Goal: Task Accomplishment & Management: Complete application form

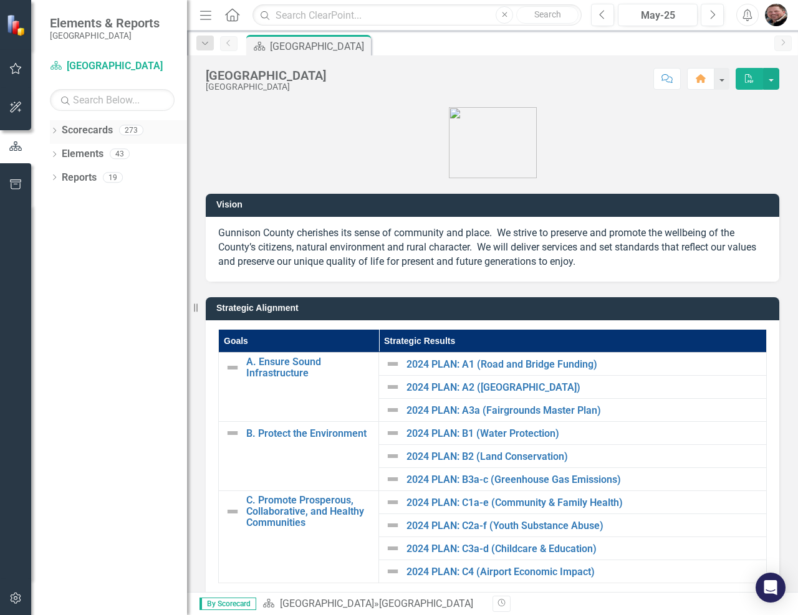
click at [55, 132] on icon "Dropdown" at bounding box center [54, 131] width 9 height 7
click at [59, 149] on div "Dropdown" at bounding box center [60, 154] width 9 height 11
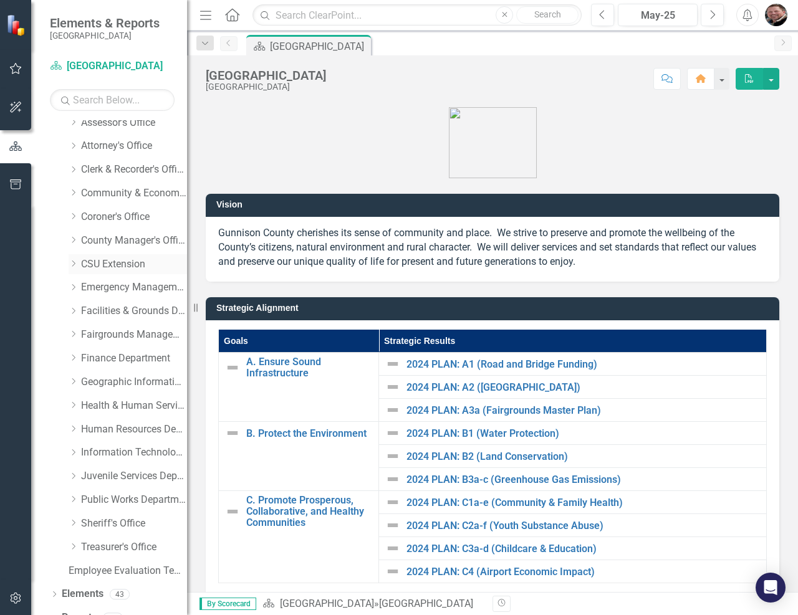
scroll to position [95, 0]
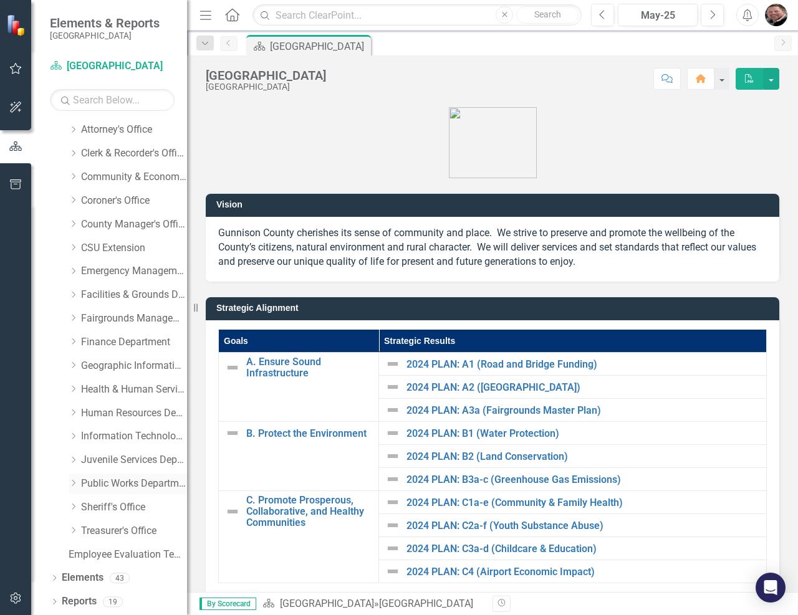
click at [84, 479] on link "Public Works Department" at bounding box center [134, 484] width 106 height 14
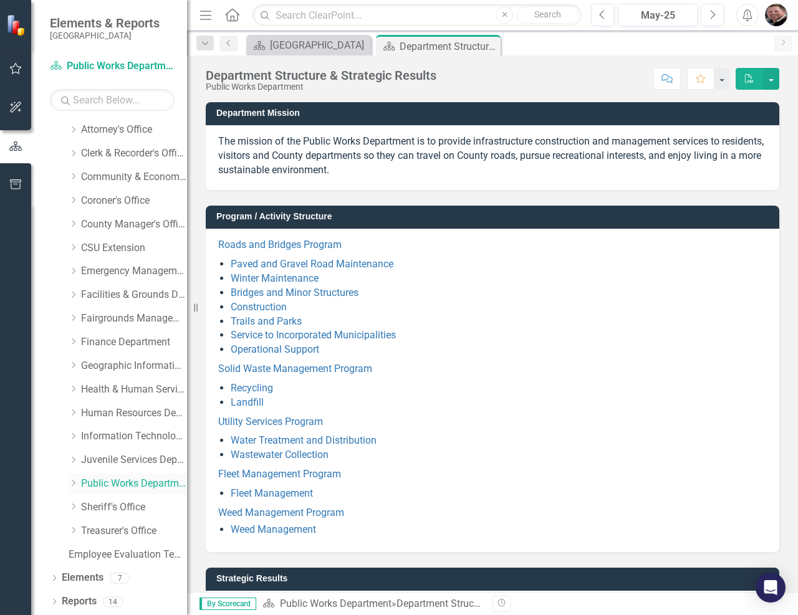
click at [72, 483] on icon "Dropdown" at bounding box center [73, 482] width 9 height 7
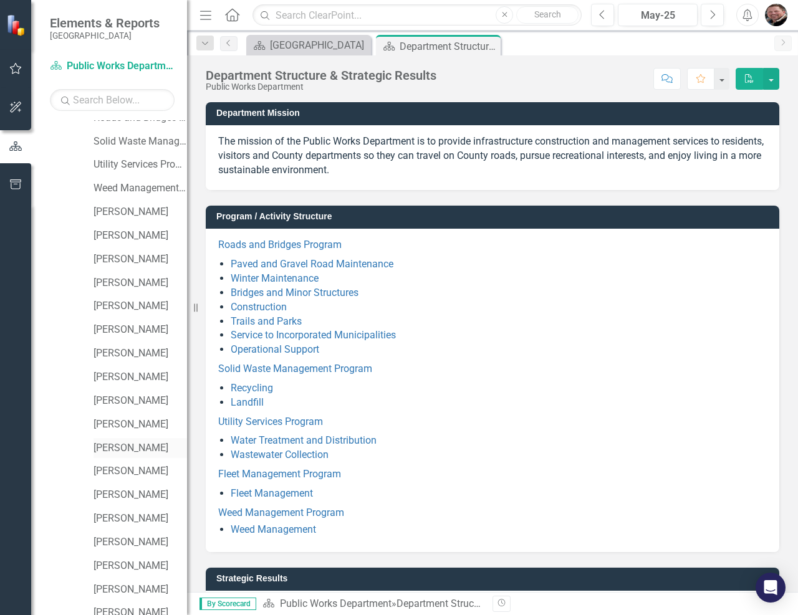
scroll to position [531, 0]
click at [130, 451] on link "[PERSON_NAME]" at bounding box center [141, 448] width 94 height 14
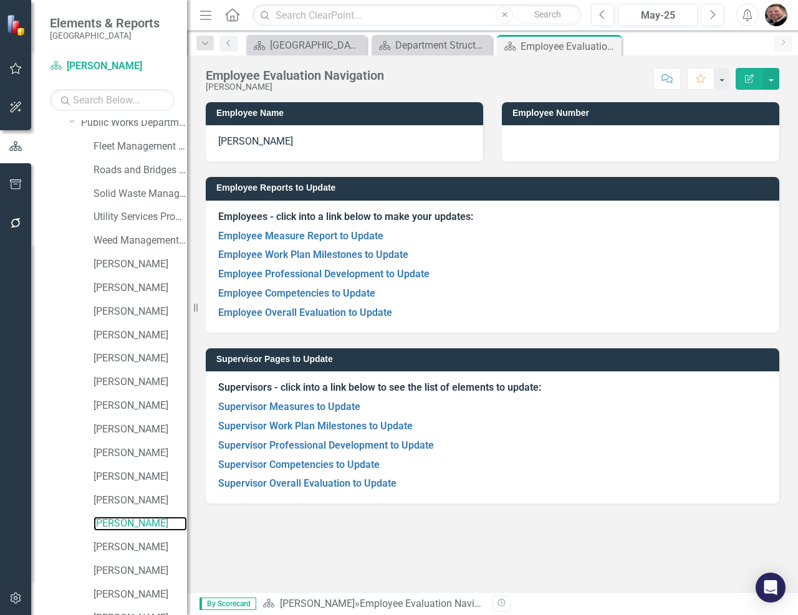
scroll to position [144, 0]
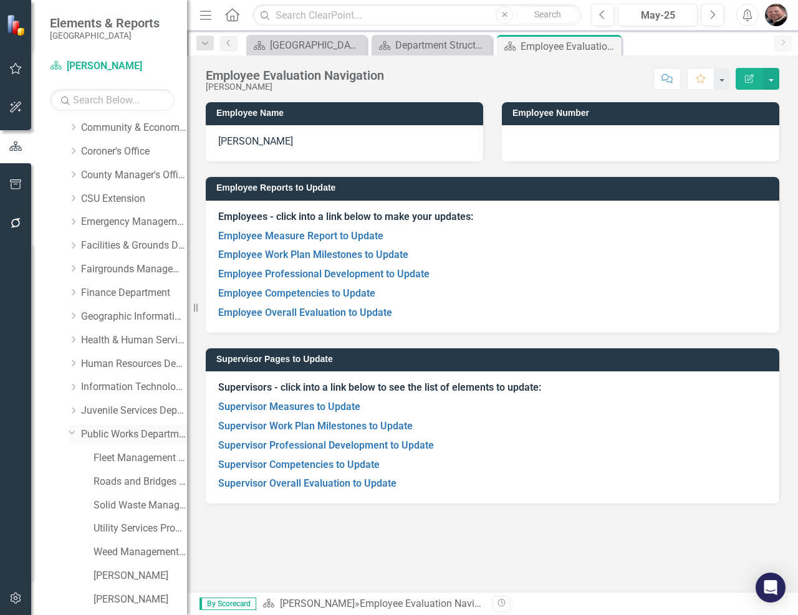
click at [71, 434] on icon "Dropdown" at bounding box center [72, 432] width 7 height 9
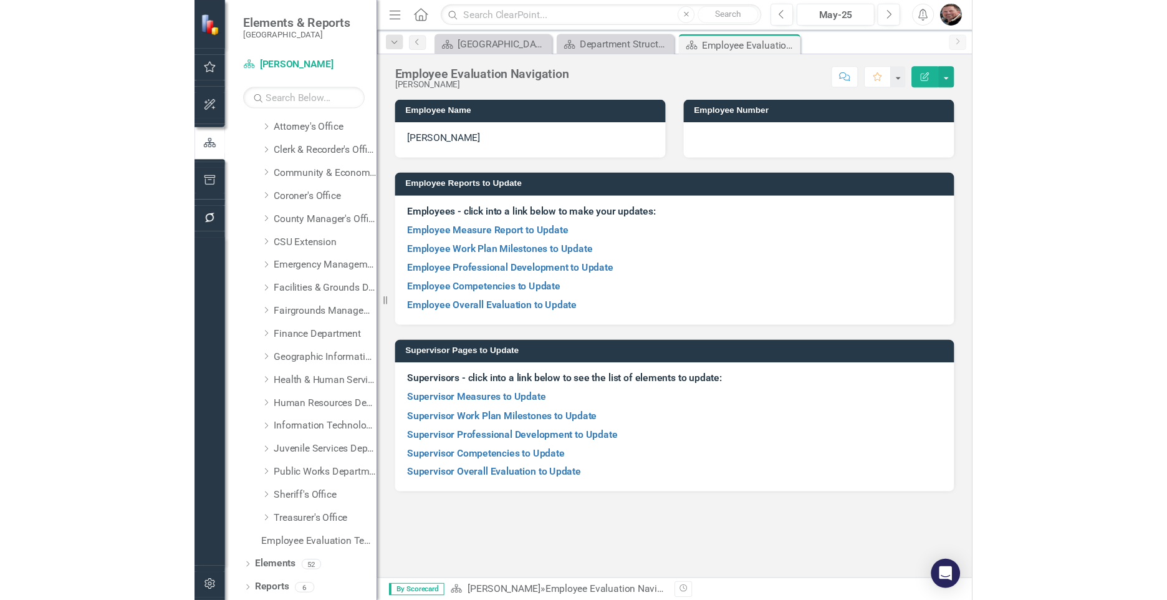
scroll to position [110, 0]
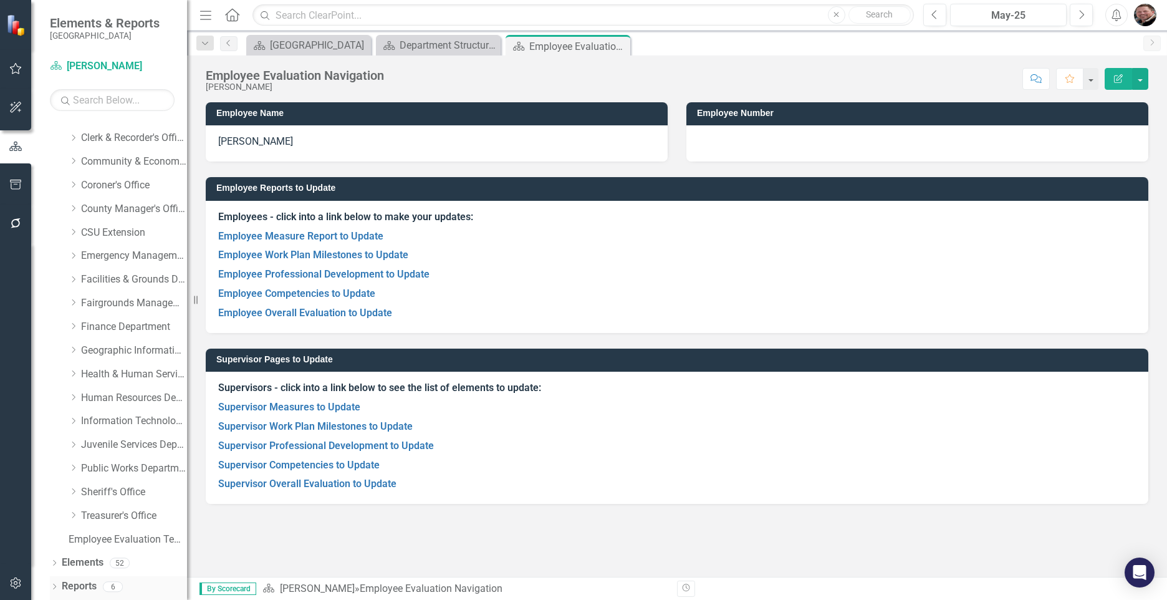
click at [58, 584] on icon "Dropdown" at bounding box center [54, 587] width 9 height 7
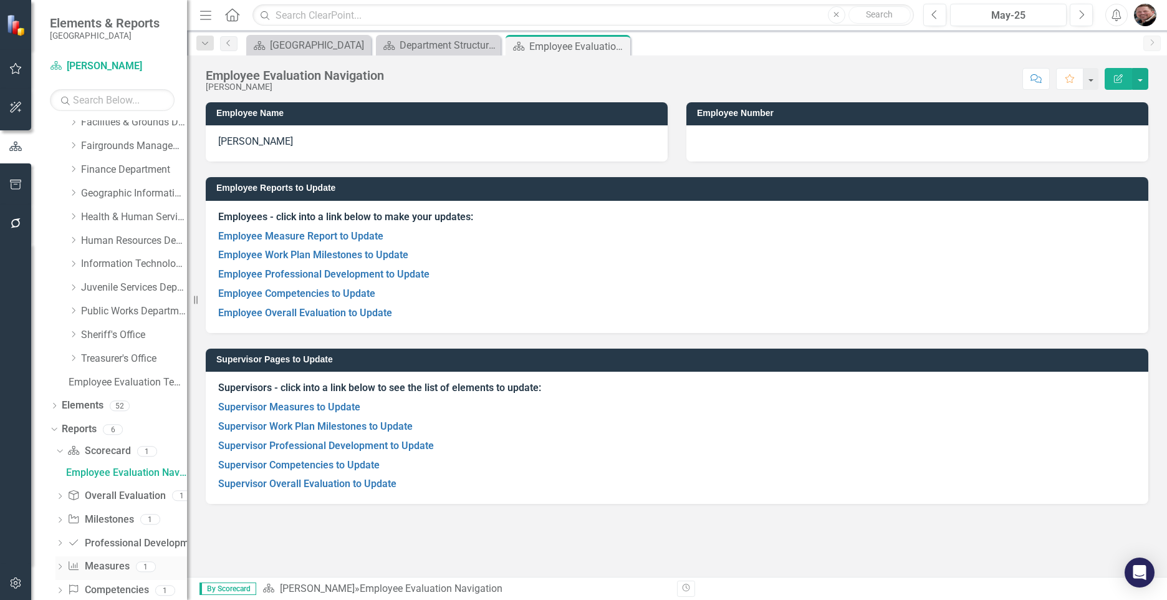
scroll to position [290, 0]
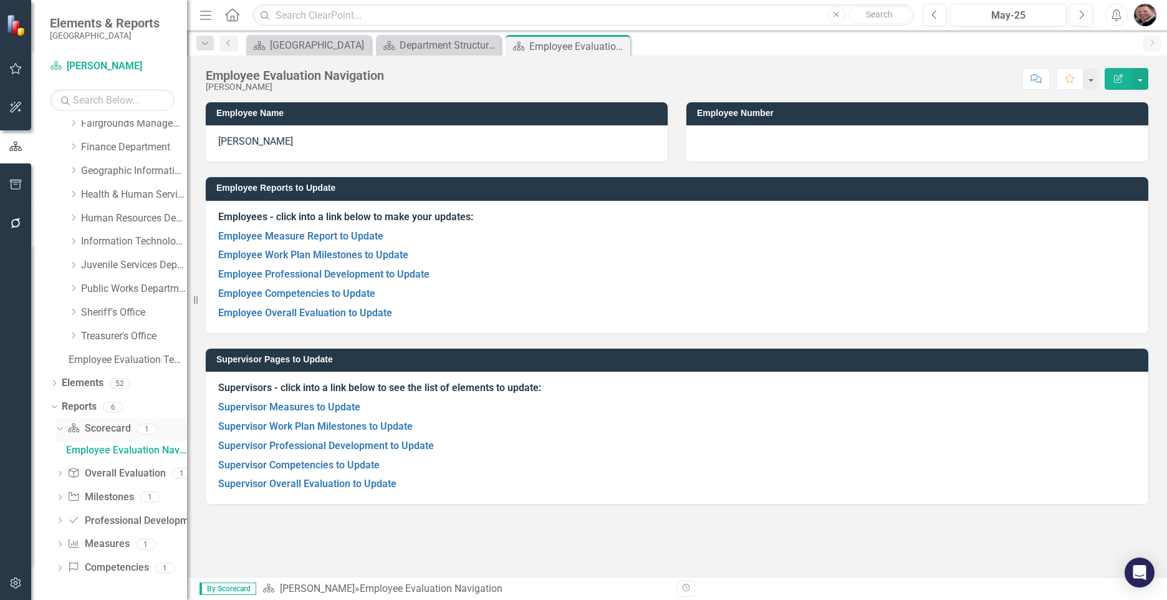
click at [60, 426] on icon "Dropdown" at bounding box center [58, 427] width 7 height 9
click at [57, 425] on div "Dropdown" at bounding box center [52, 427] width 11 height 9
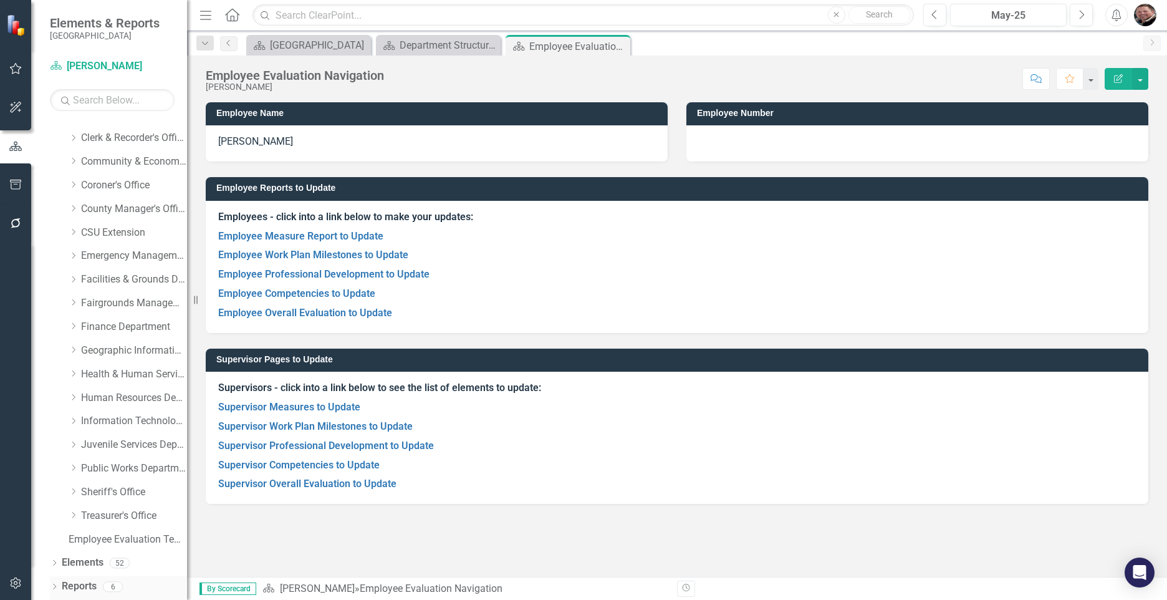
scroll to position [110, 0]
click at [65, 585] on link "Reports" at bounding box center [79, 586] width 35 height 14
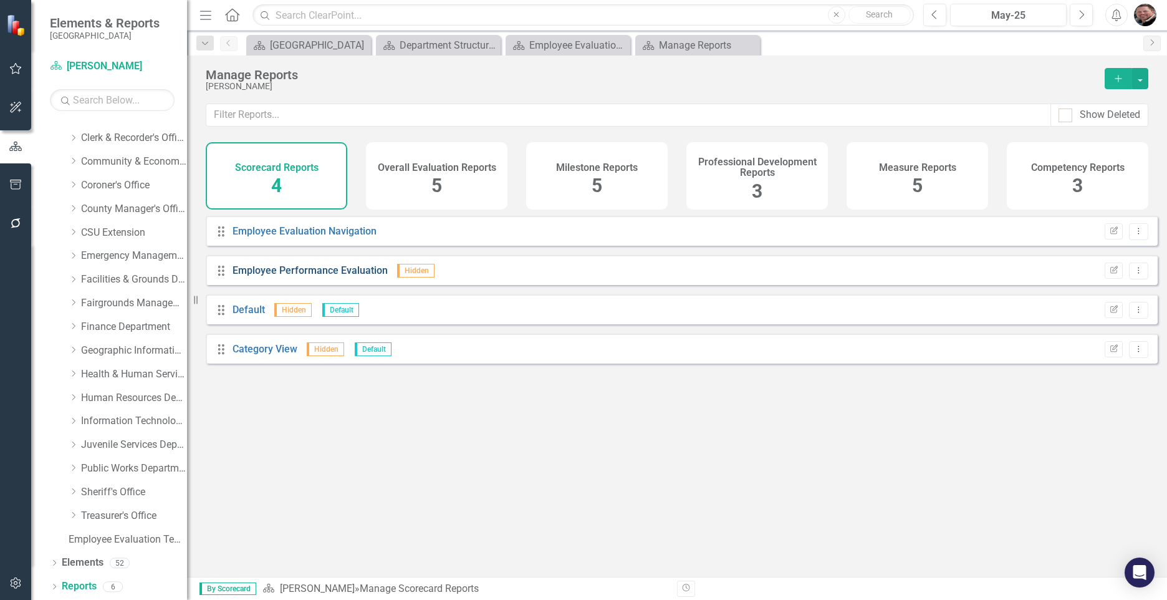
click at [291, 276] on link "Employee Performance Evaluation" at bounding box center [310, 270] width 155 height 12
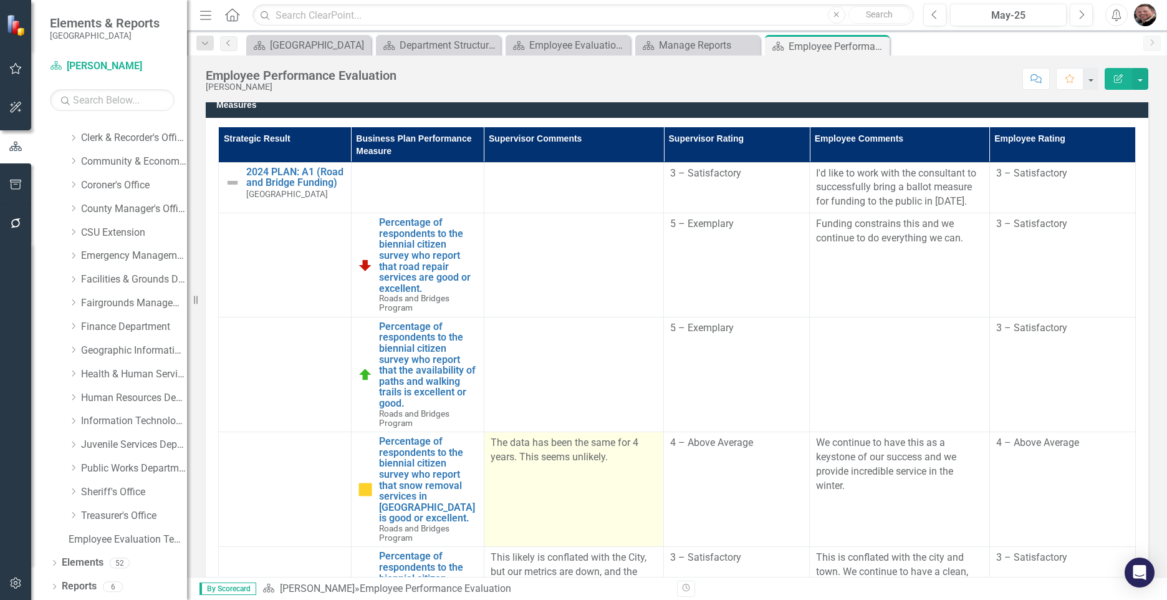
scroll to position [312, 0]
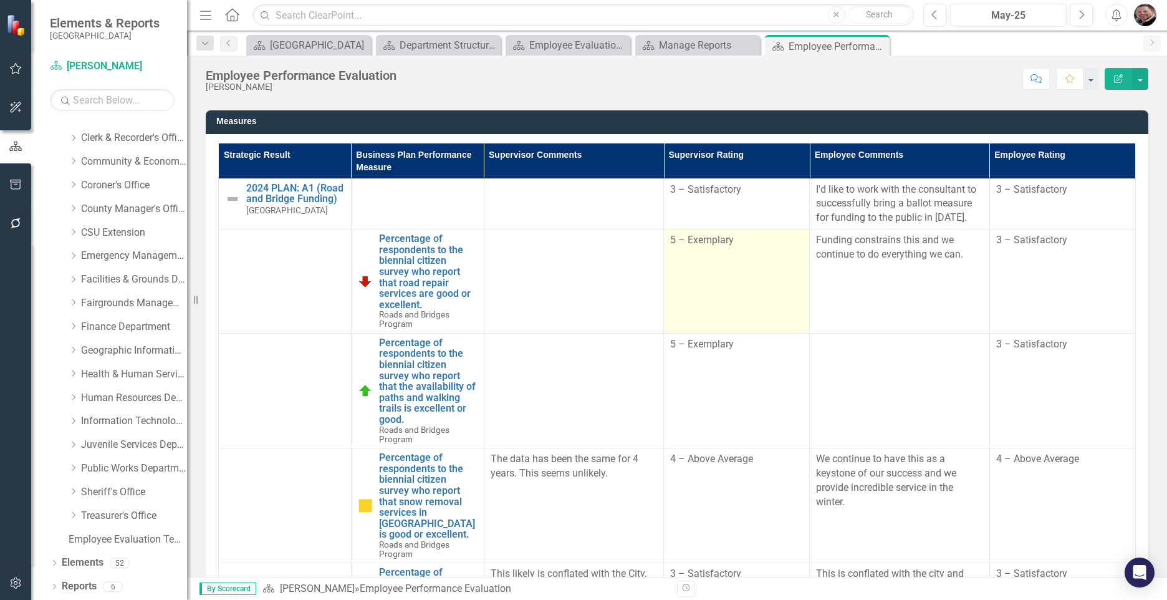
click at [701, 253] on td "5 – Exemplary" at bounding box center [737, 281] width 146 height 104
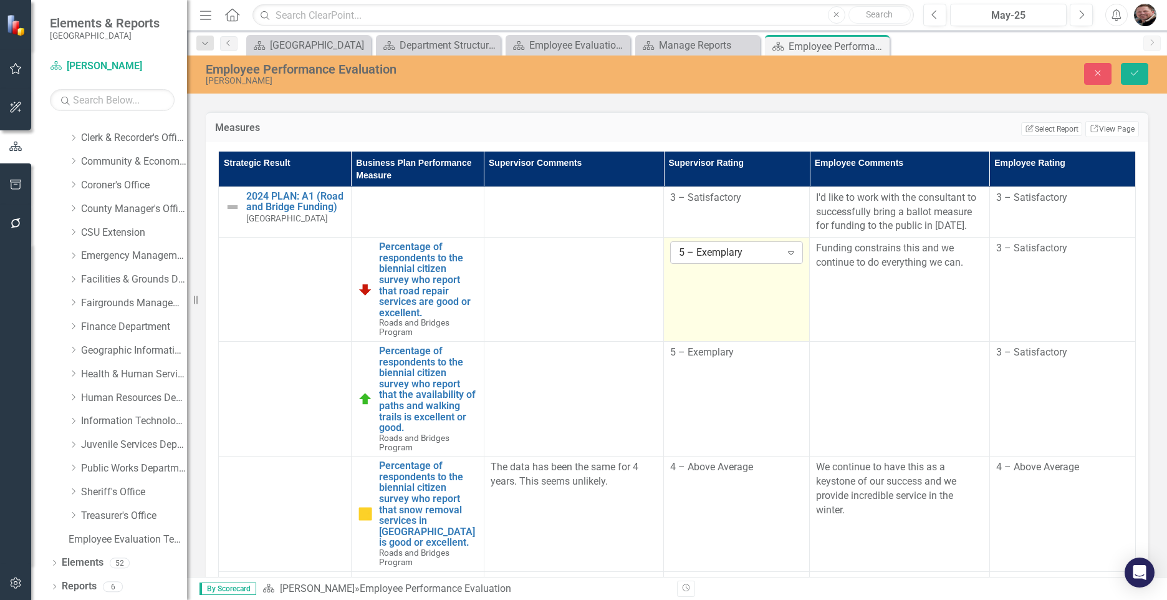
click at [785, 252] on icon "Expand" at bounding box center [791, 253] width 12 height 10
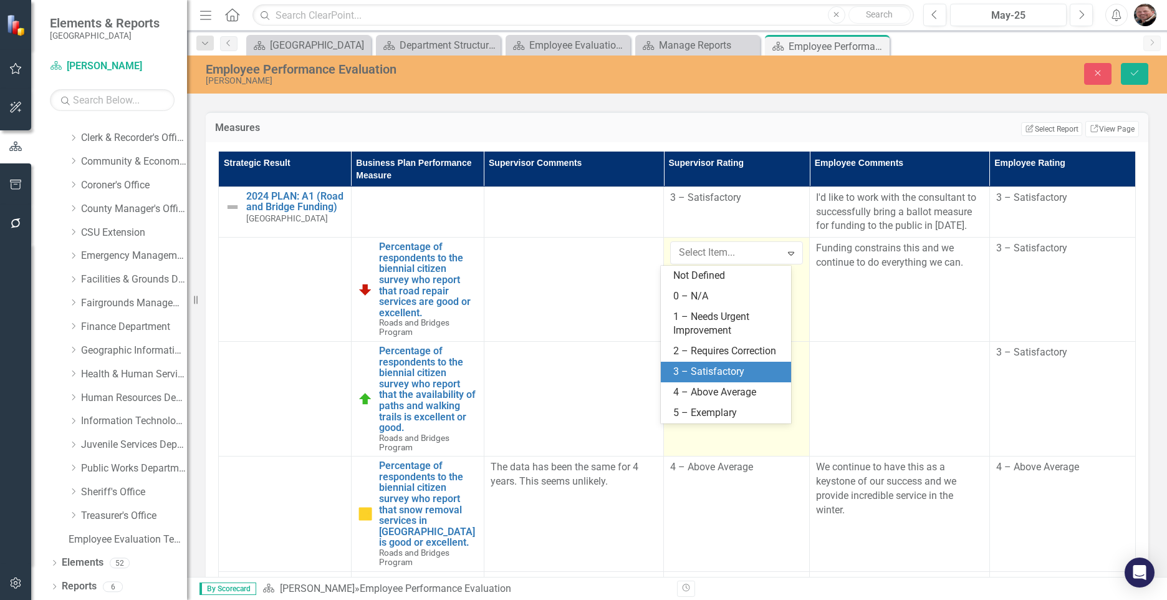
drag, startPoint x: 692, startPoint y: 370, endPoint x: 699, endPoint y: 363, distance: 10.2
click at [692, 369] on div "3 – Satisfactory" at bounding box center [728, 372] width 110 height 14
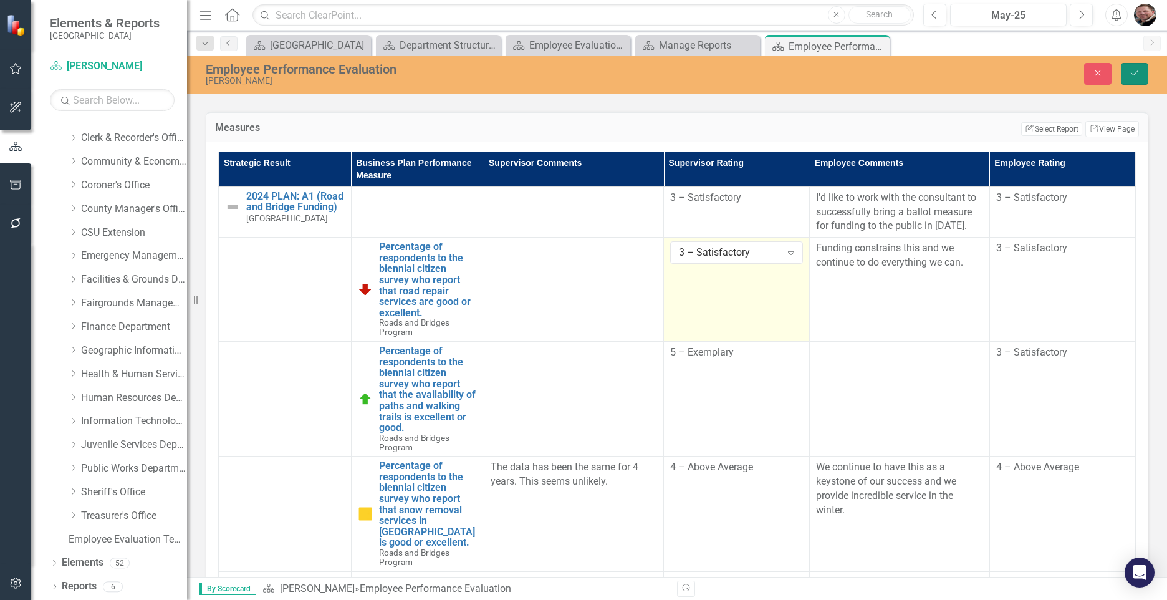
click at [798, 74] on icon "Save" at bounding box center [1134, 73] width 11 height 9
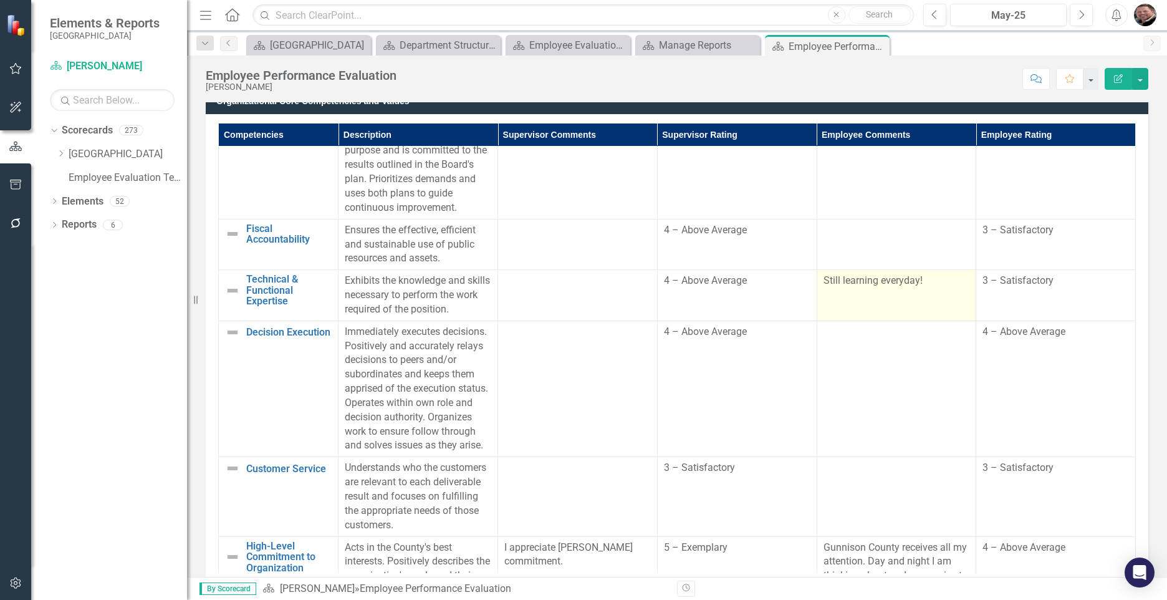
scroll to position [249, 0]
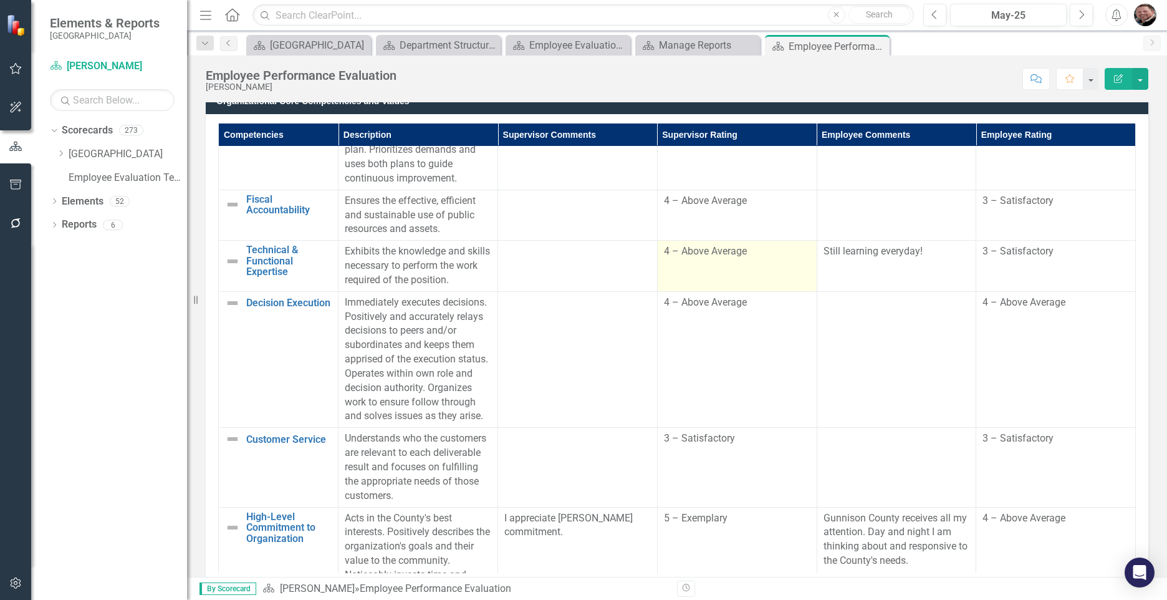
click at [751, 259] on div "4 – Above Average" at bounding box center [737, 251] width 147 height 14
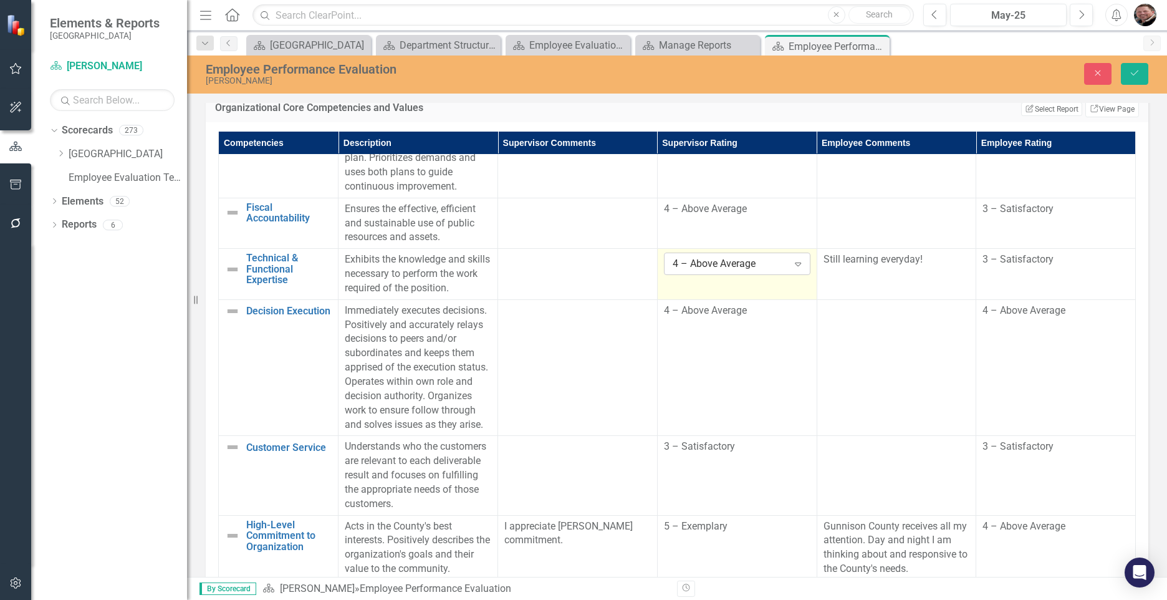
click at [792, 269] on icon "Expand" at bounding box center [798, 264] width 12 height 10
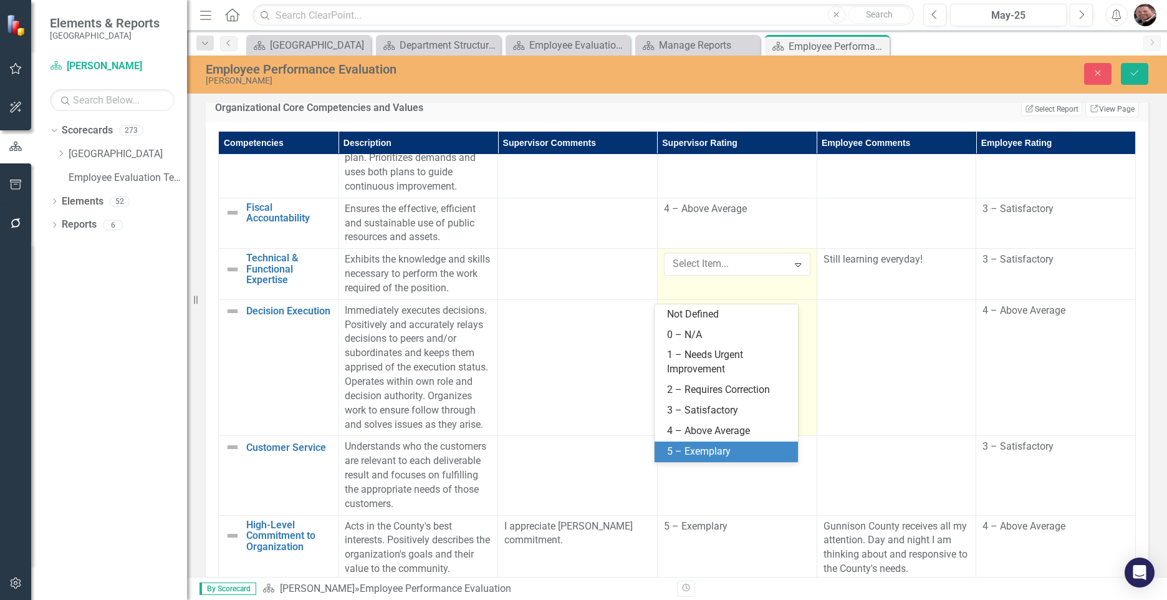
click at [718, 447] on div "5 – Exemplary" at bounding box center [728, 452] width 123 height 14
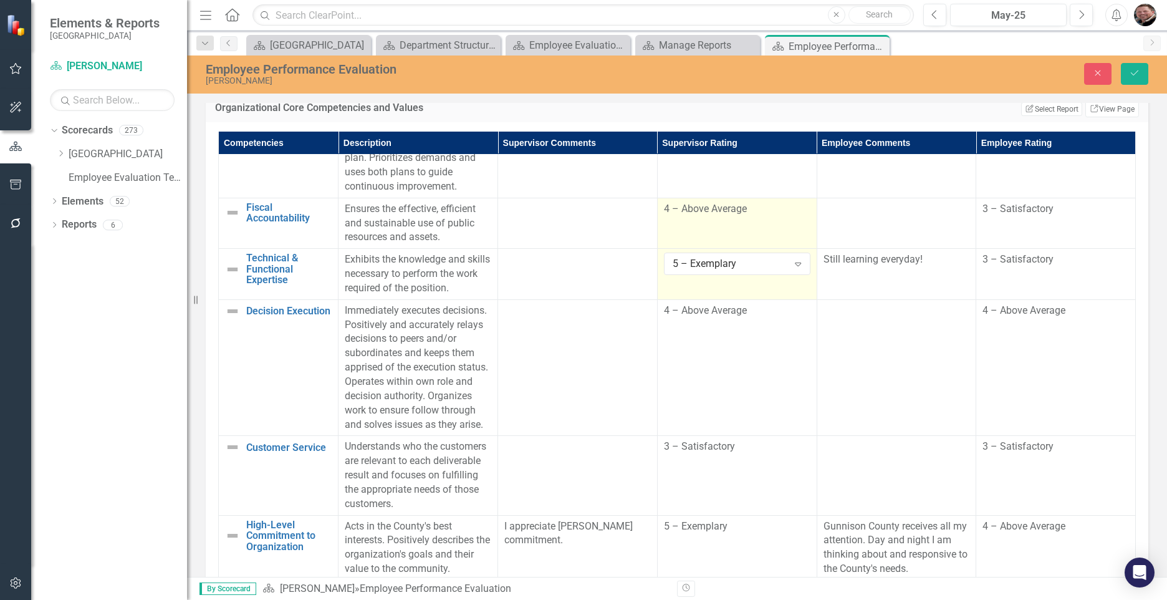
click at [735, 249] on td "4 – Above Average" at bounding box center [737, 223] width 160 height 51
click at [792, 218] on icon "Expand" at bounding box center [798, 213] width 12 height 10
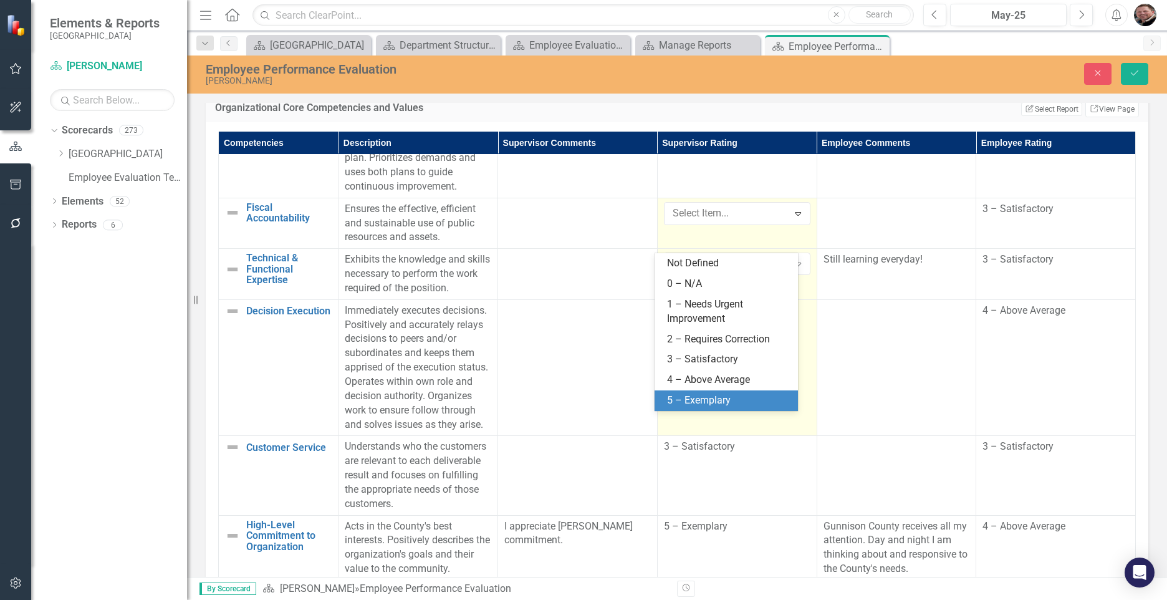
click at [718, 392] on div "5 – Exemplary" at bounding box center [726, 400] width 143 height 21
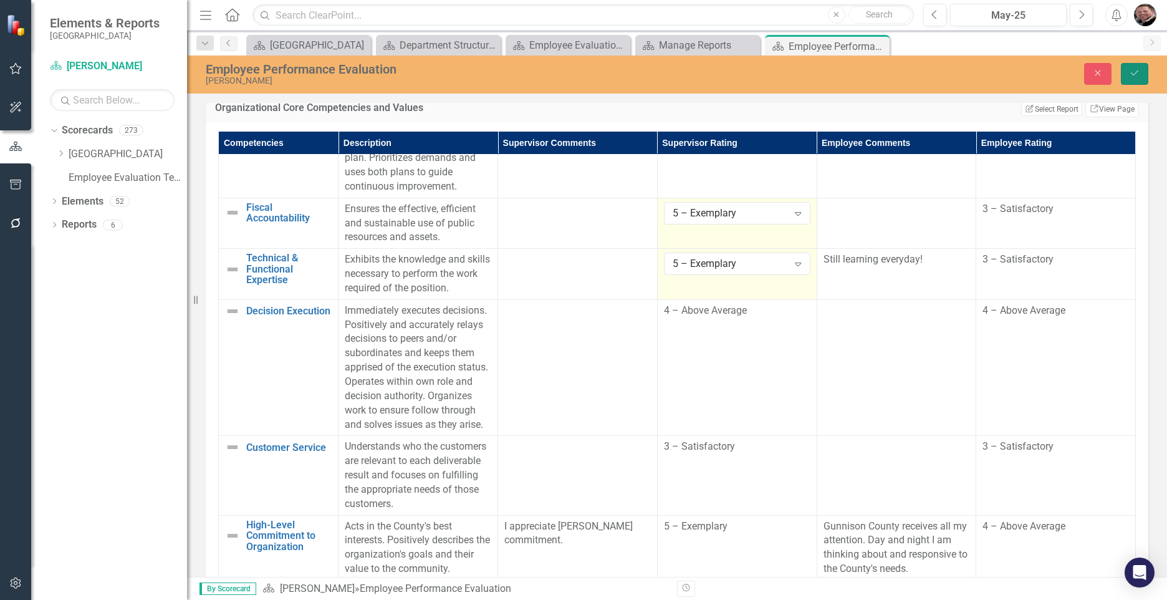
click at [798, 73] on icon "submit" at bounding box center [1134, 72] width 7 height 5
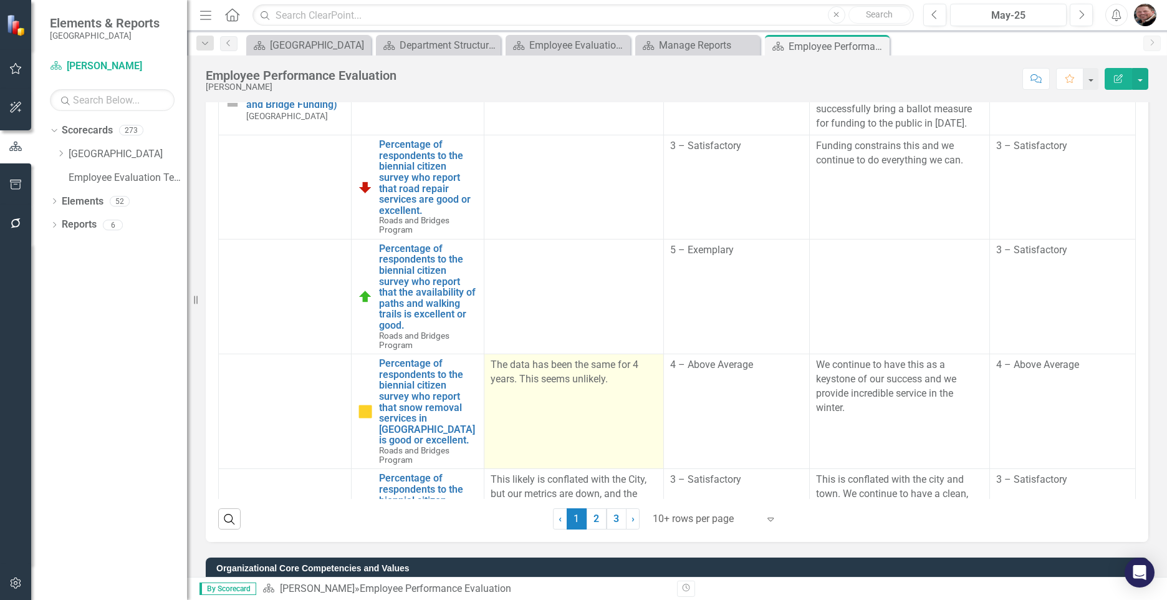
scroll to position [436, 0]
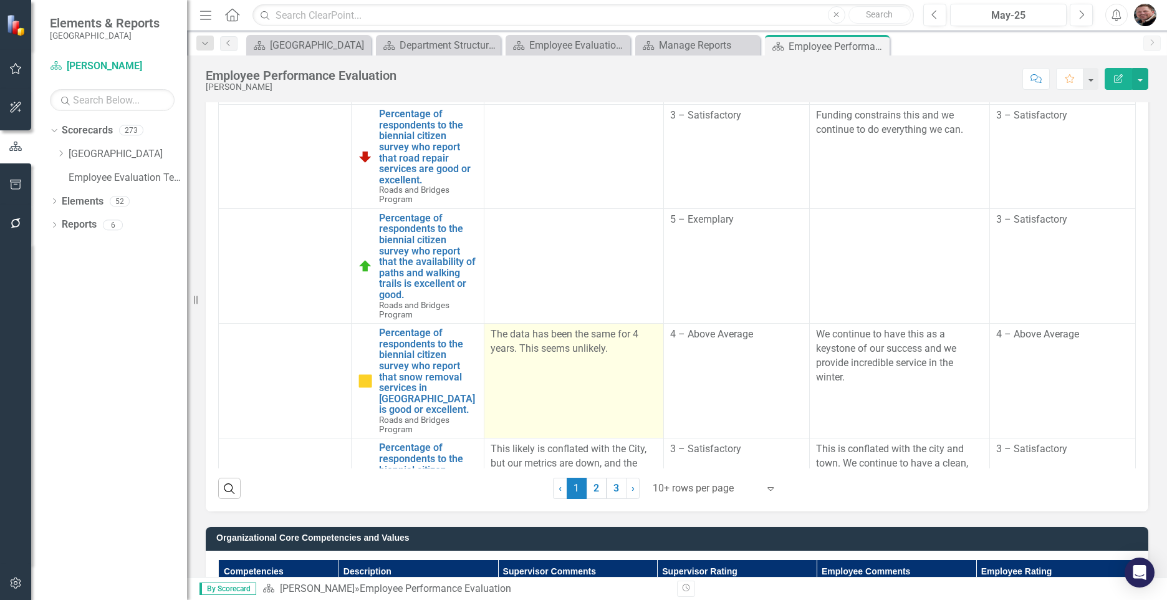
click at [609, 357] on td "The data has been the same for 4 years. This seems unlikely." at bounding box center [574, 381] width 180 height 115
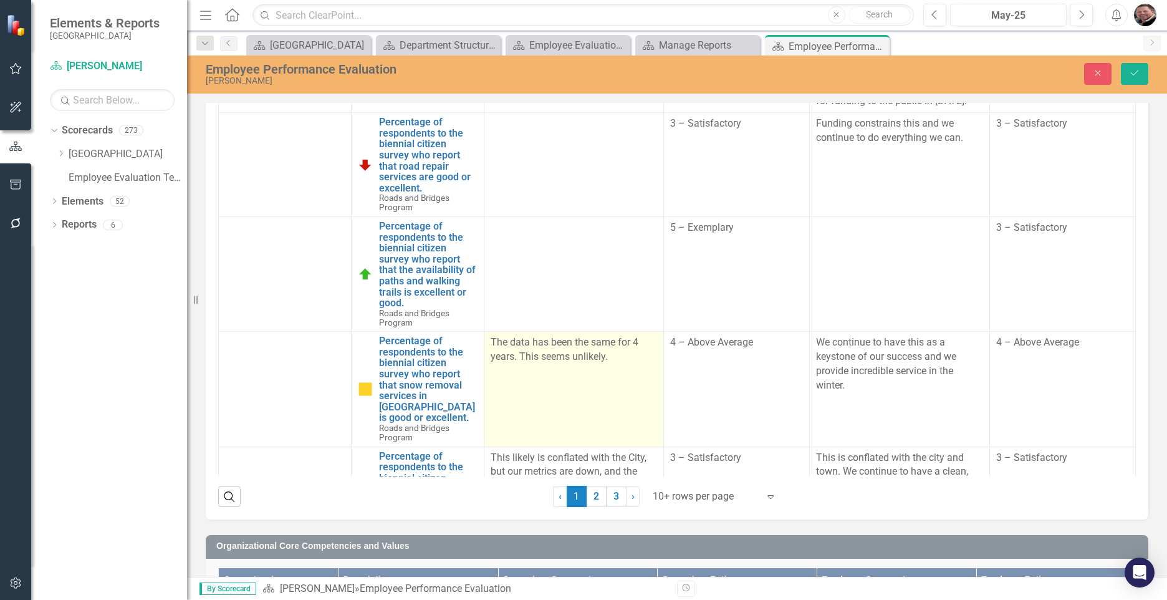
scroll to position [443, 0]
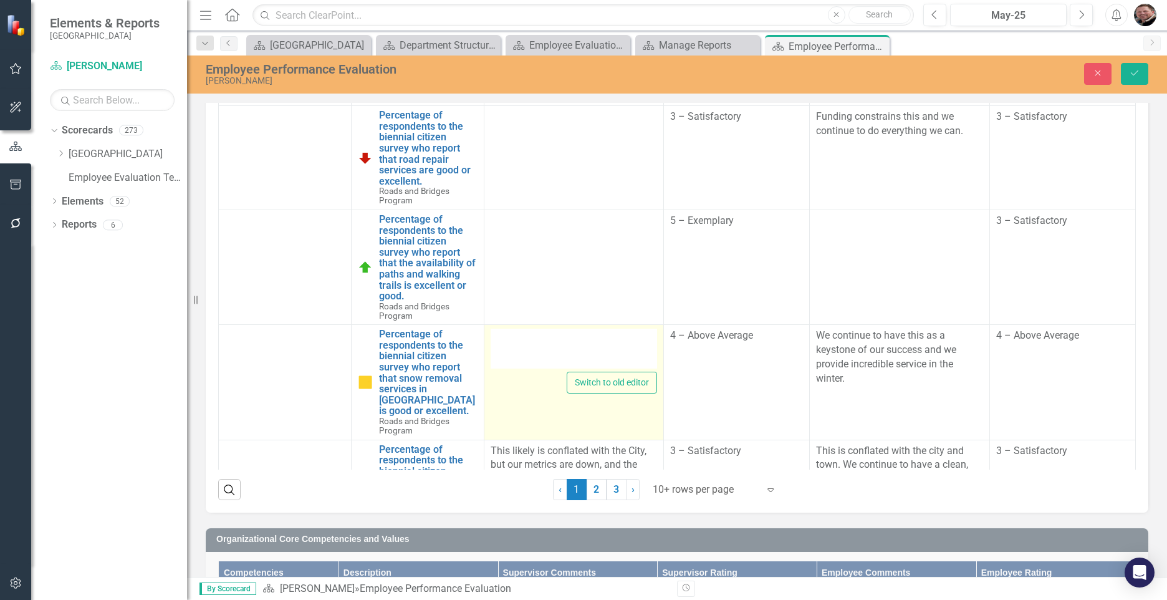
type textarea "<p>The data has been the same for 4 years. This seems unlikely.&nbsp;</p>"
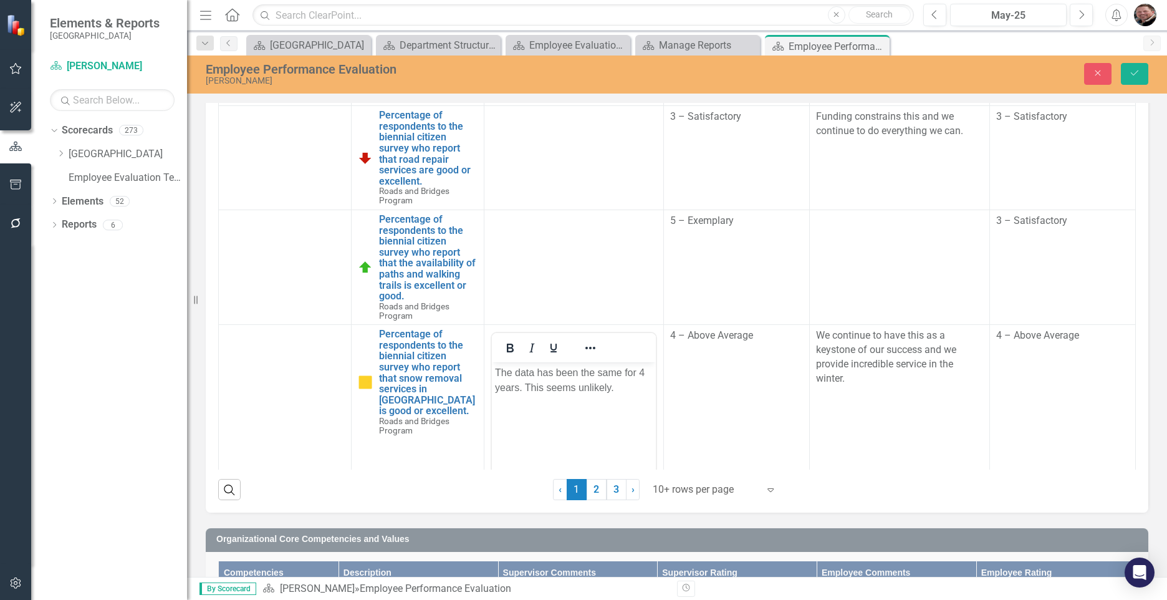
scroll to position [0, 0]
drag, startPoint x: 549, startPoint y: 373, endPoint x: 595, endPoint y: 392, distance: 50.4
click at [619, 397] on body "The data has been the same for 4 years. This seems unlikely." at bounding box center [573, 455] width 164 height 187
click at [798, 68] on button "Save" at bounding box center [1134, 74] width 27 height 22
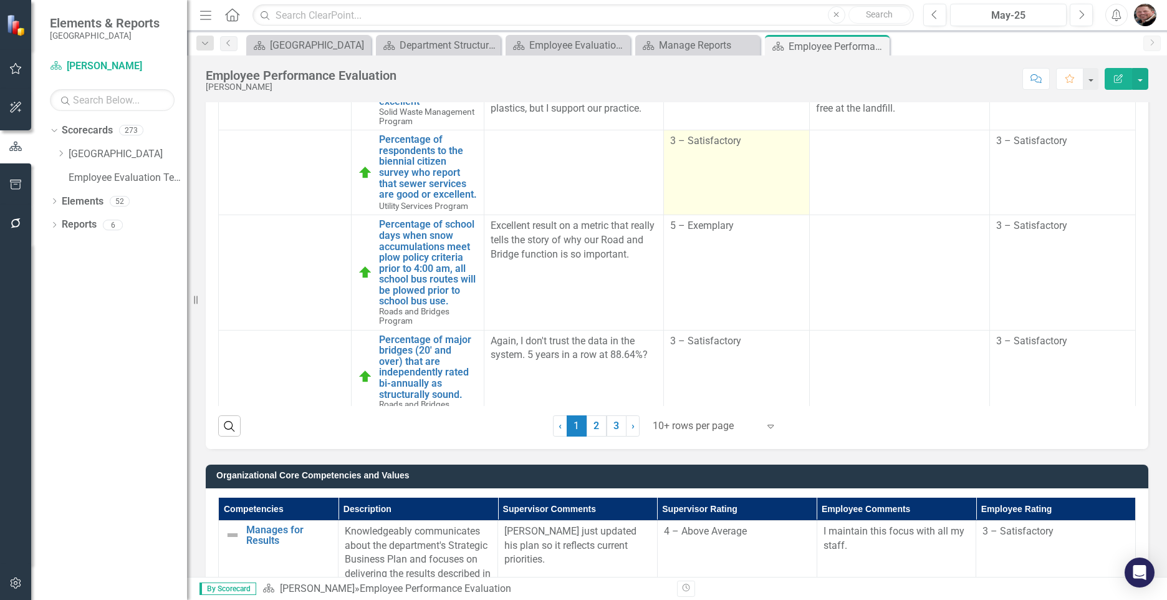
scroll to position [374, 0]
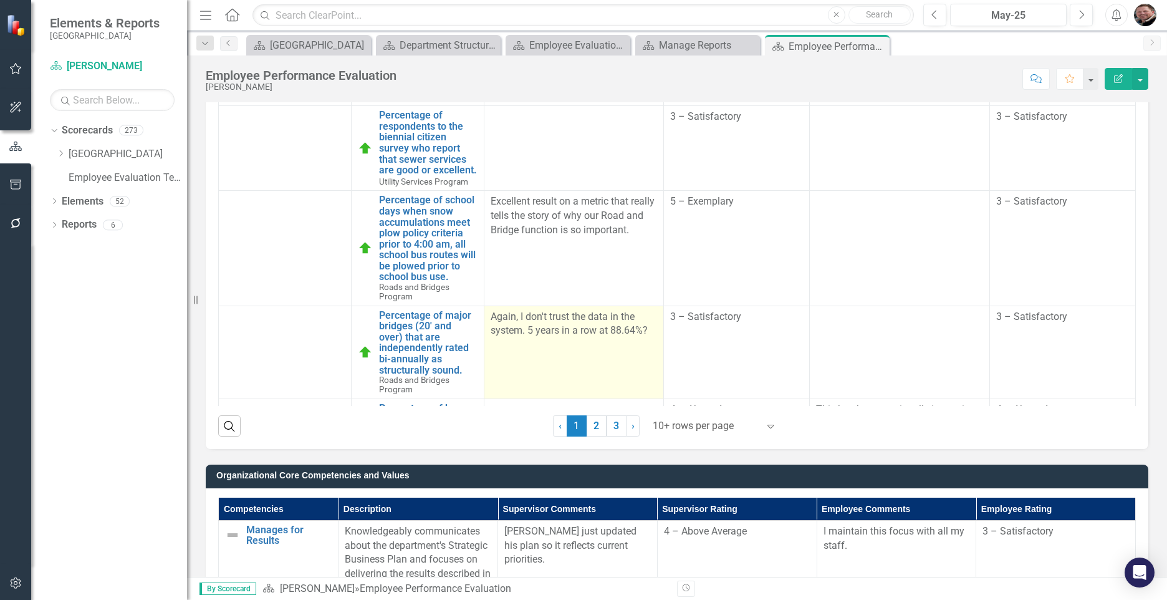
click at [639, 339] on p "Again, I don't trust the data in the system. 5 years in a row at 88.64%?" at bounding box center [574, 324] width 166 height 29
click at [638, 339] on p "Again, I don't trust the data in the system. 5 years in a row at 88.64%?" at bounding box center [574, 324] width 166 height 29
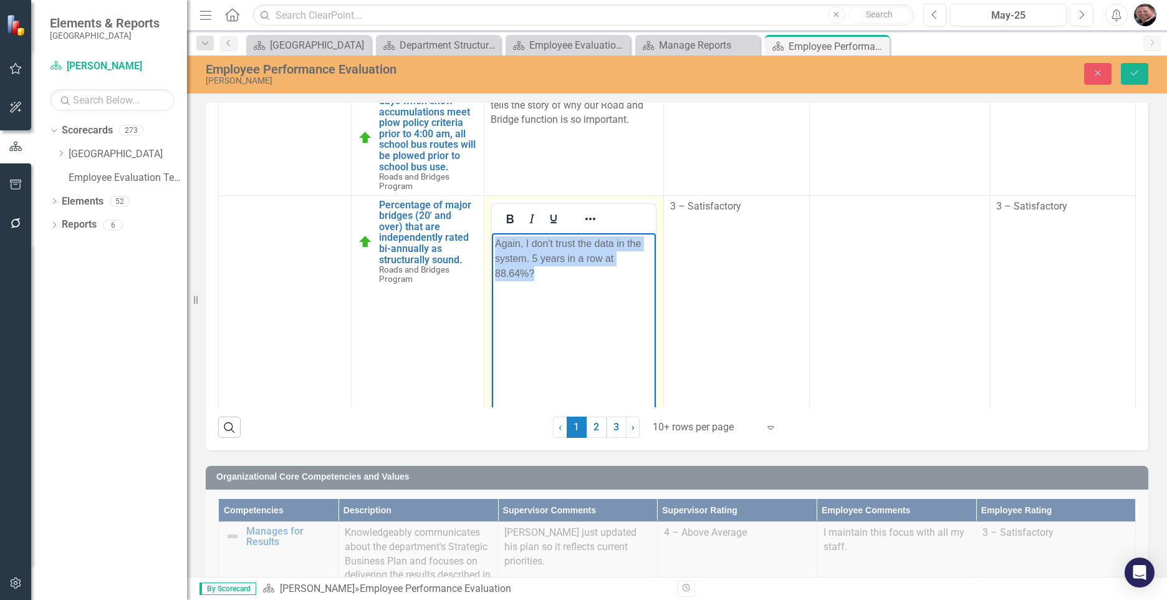
scroll to position [627, 0]
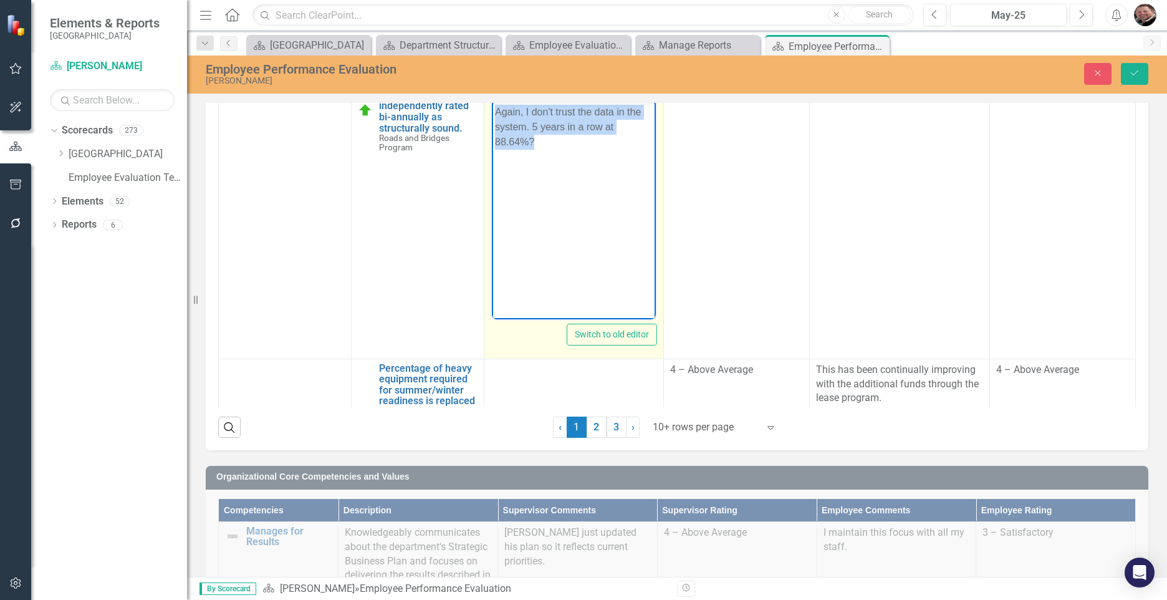
drag, startPoint x: 494, startPoint y: 109, endPoint x: 643, endPoint y: 398, distance: 325.2
click at [643, 287] on html "Again, I don't trust the data in the system. 5 years in a row at 88.64%?" at bounding box center [573, 193] width 164 height 187
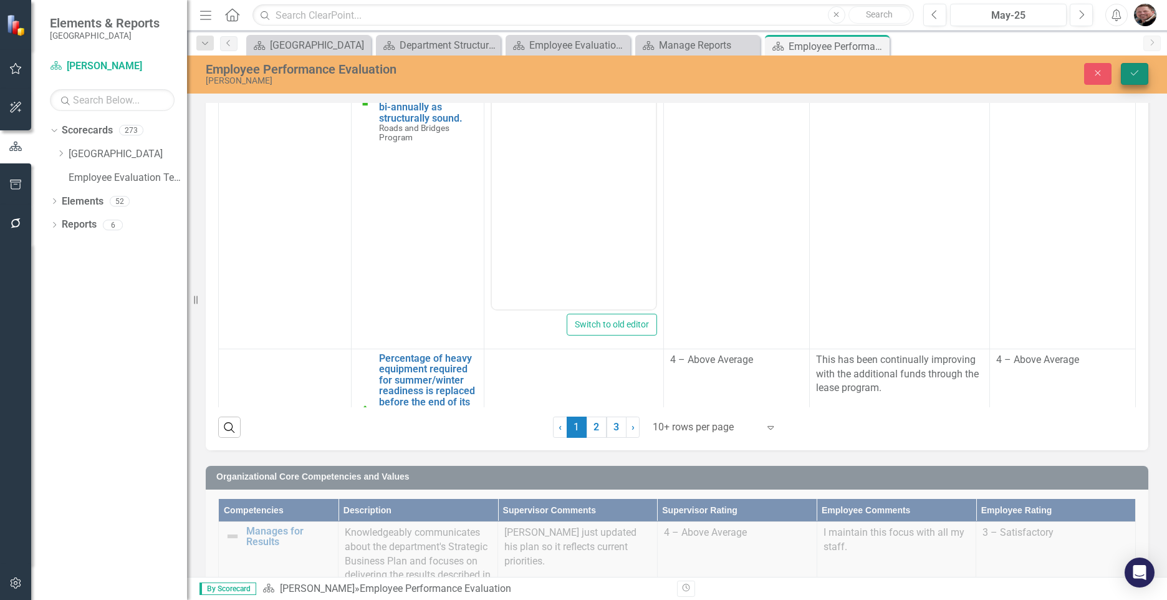
drag, startPoint x: 1138, startPoint y: 72, endPoint x: 1129, endPoint y: 69, distance: 9.9
click at [798, 72] on icon "Save" at bounding box center [1134, 73] width 11 height 9
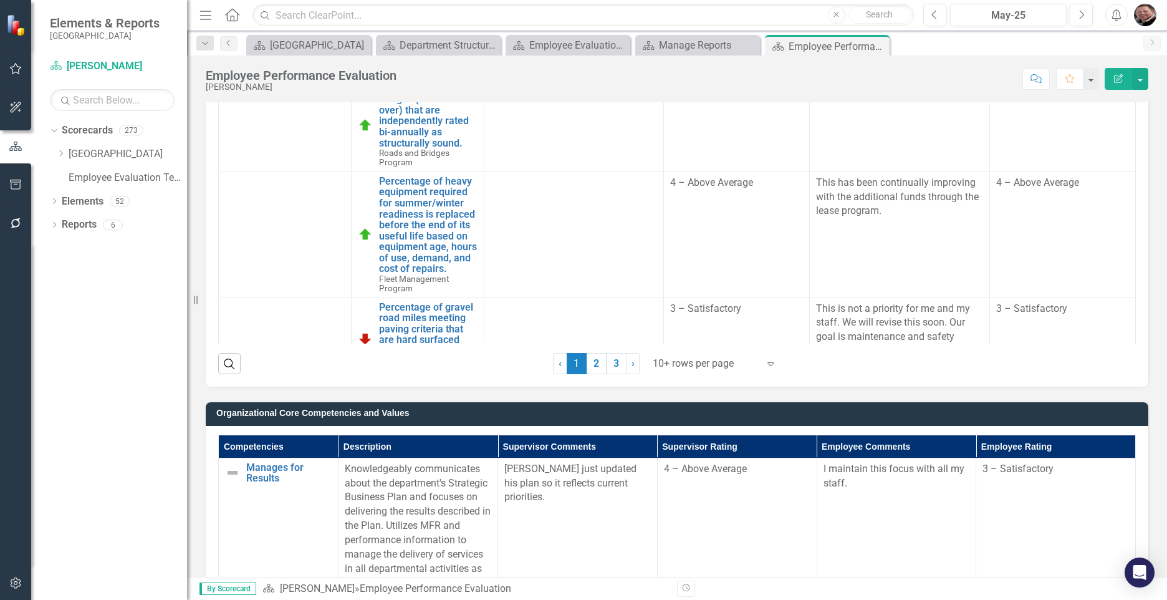
scroll to position [598, 0]
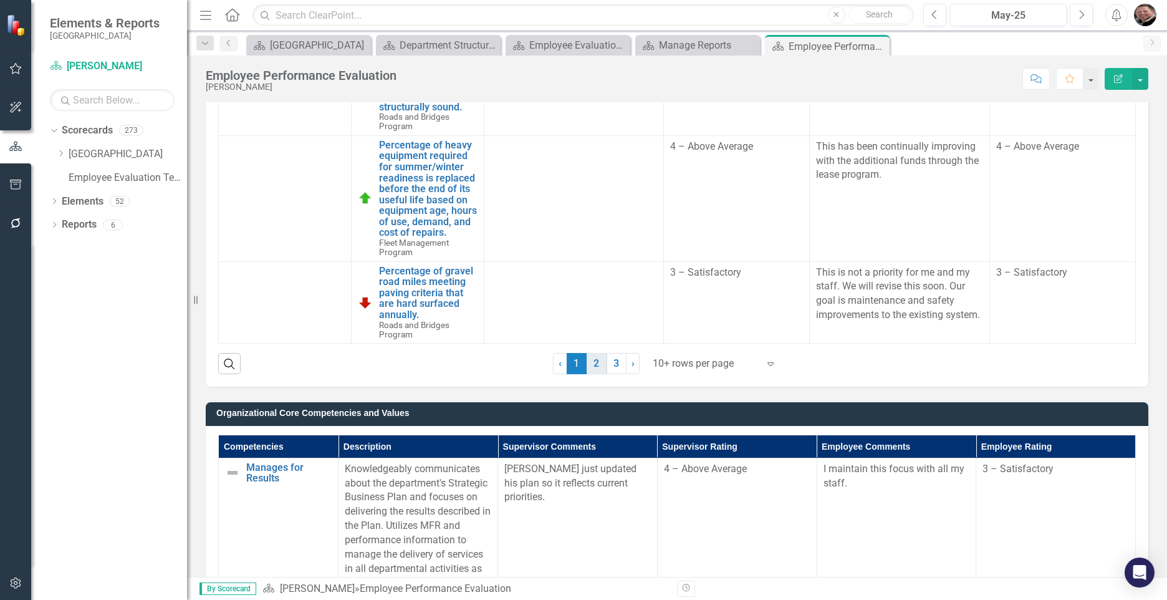
click at [594, 362] on link "2" at bounding box center [597, 363] width 20 height 21
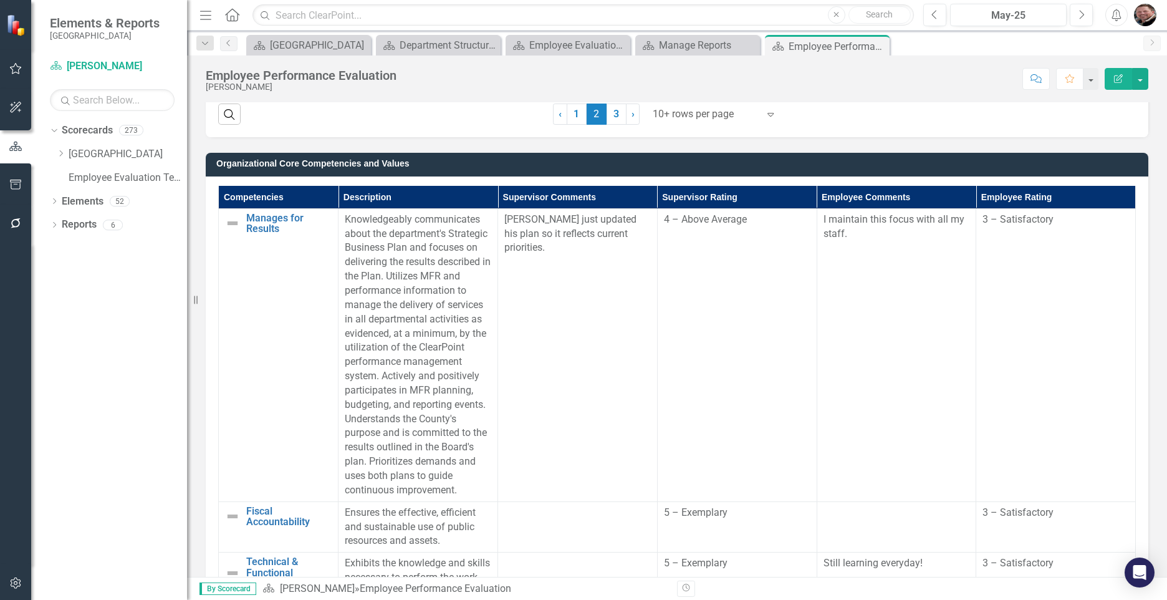
scroll to position [748, 0]
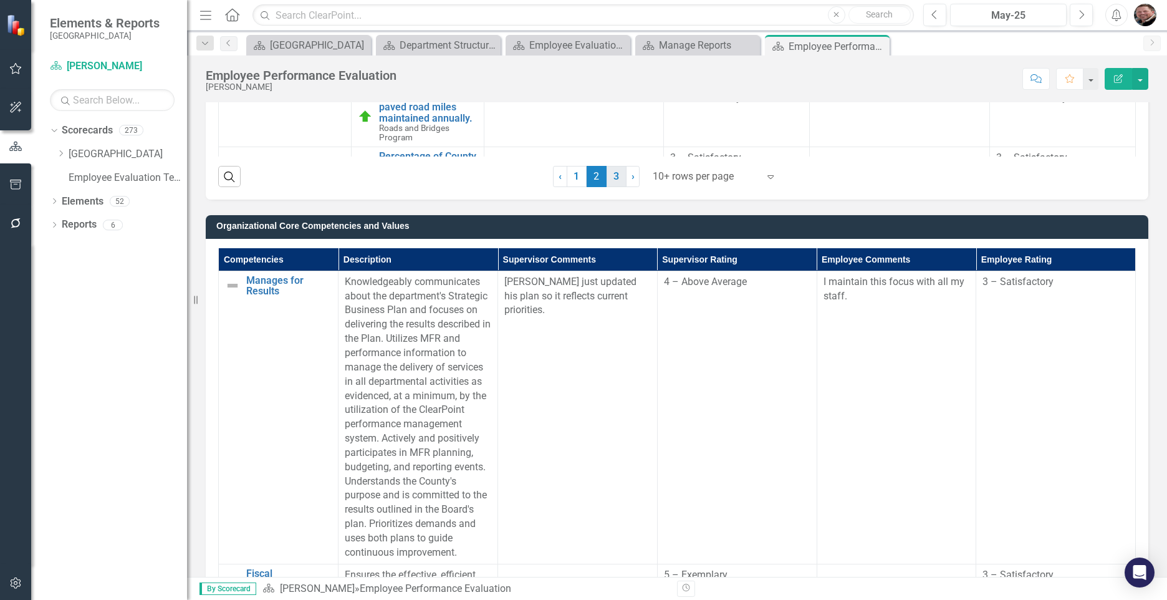
click at [612, 178] on link "3" at bounding box center [617, 176] width 20 height 21
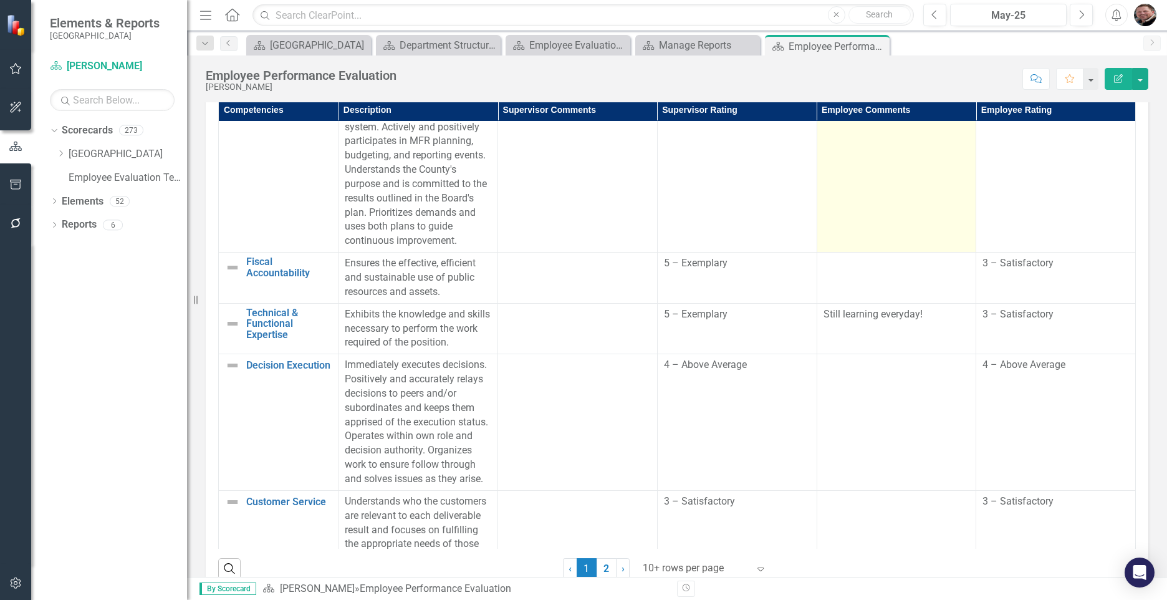
scroll to position [0, 0]
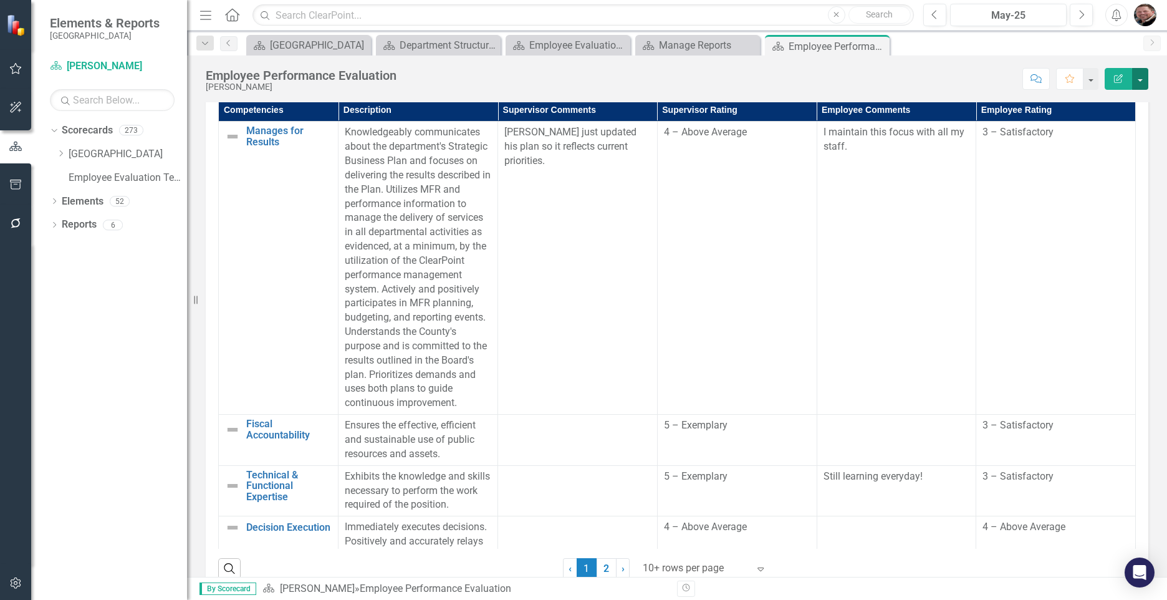
click at [798, 79] on button "button" at bounding box center [1140, 79] width 16 height 22
click at [798, 178] on link "PDF Export to PDF" at bounding box center [1097, 174] width 101 height 23
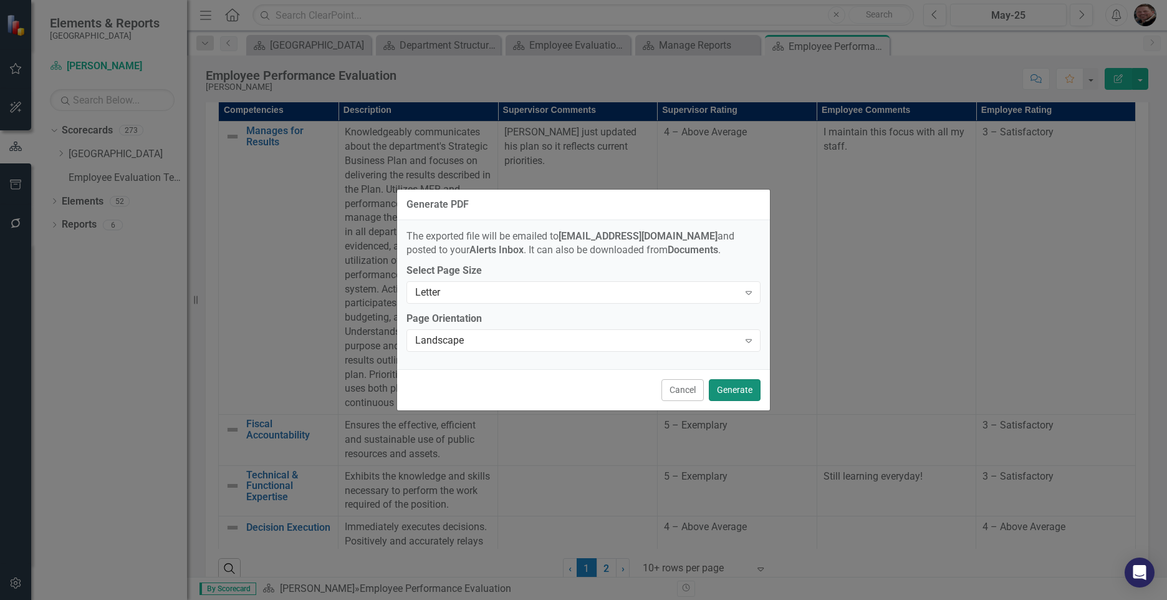
click at [741, 392] on button "Generate" at bounding box center [735, 390] width 52 height 22
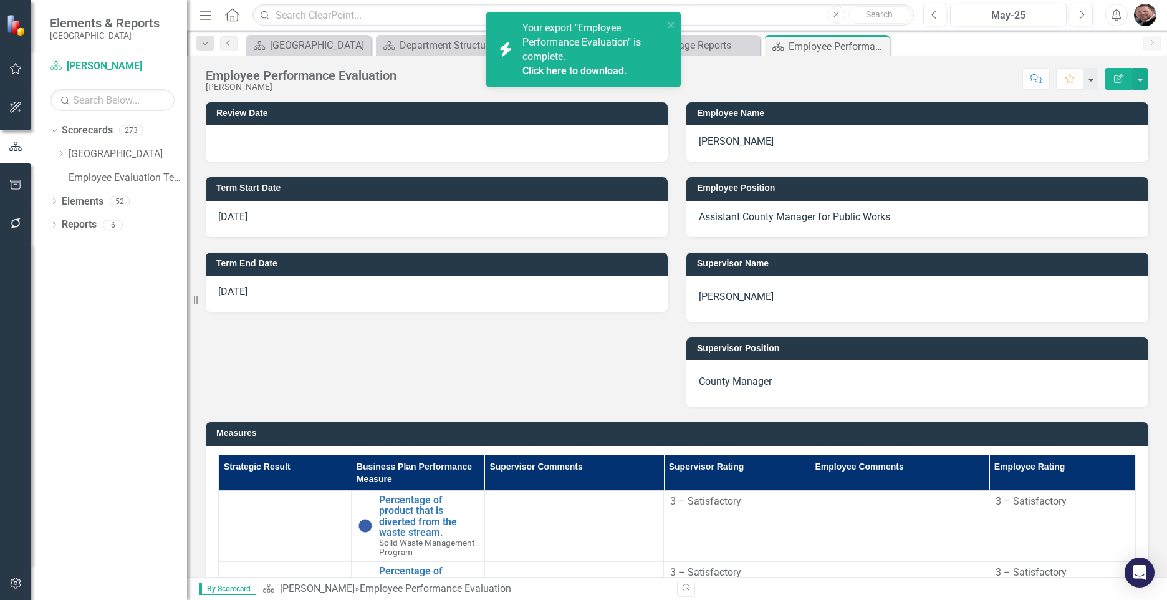
click at [593, 65] on link "Click here to download." at bounding box center [575, 71] width 105 height 12
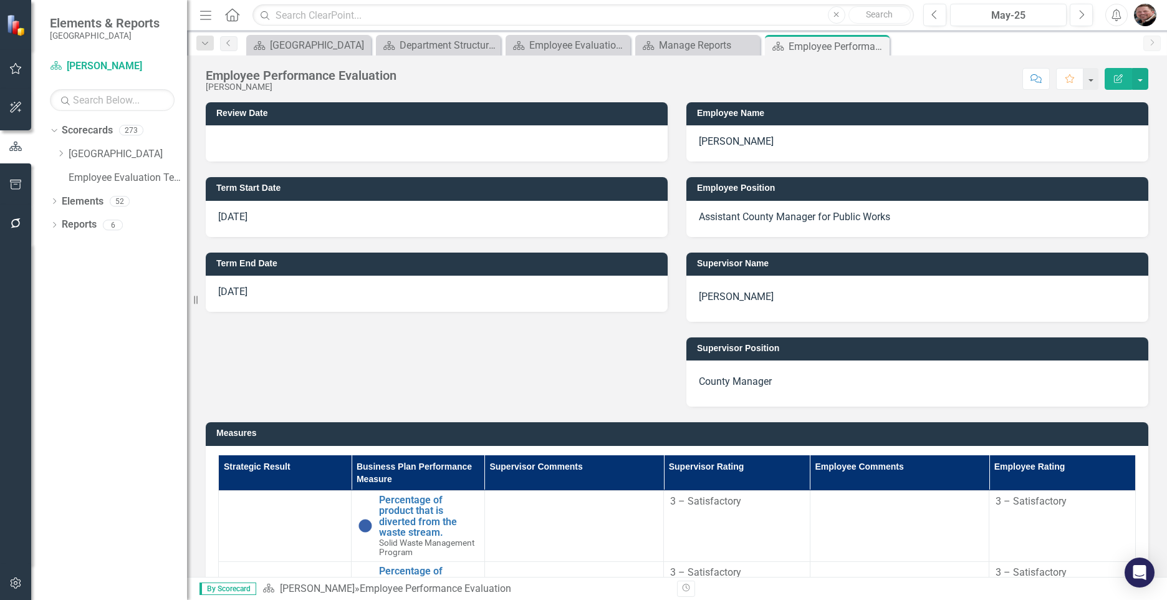
click at [311, 136] on div at bounding box center [437, 143] width 462 height 36
click at [310, 141] on div at bounding box center [437, 143] width 462 height 36
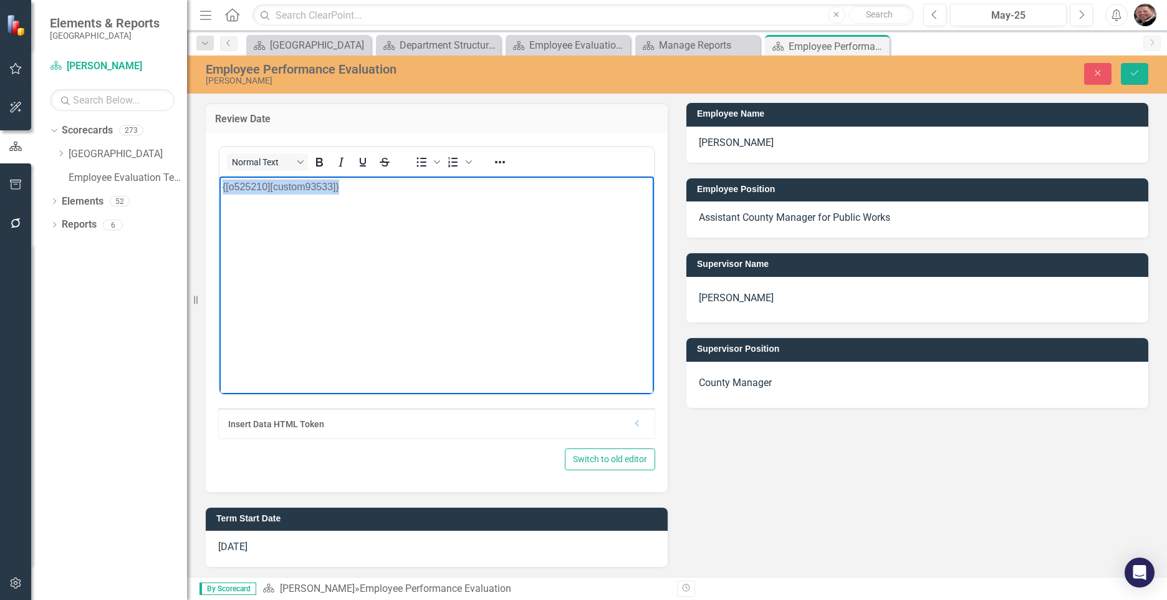
drag, startPoint x: 342, startPoint y: 193, endPoint x: 197, endPoint y: 181, distance: 145.1
click at [219, 181] on html "{[o525210][custom93533]}" at bounding box center [436, 269] width 435 height 187
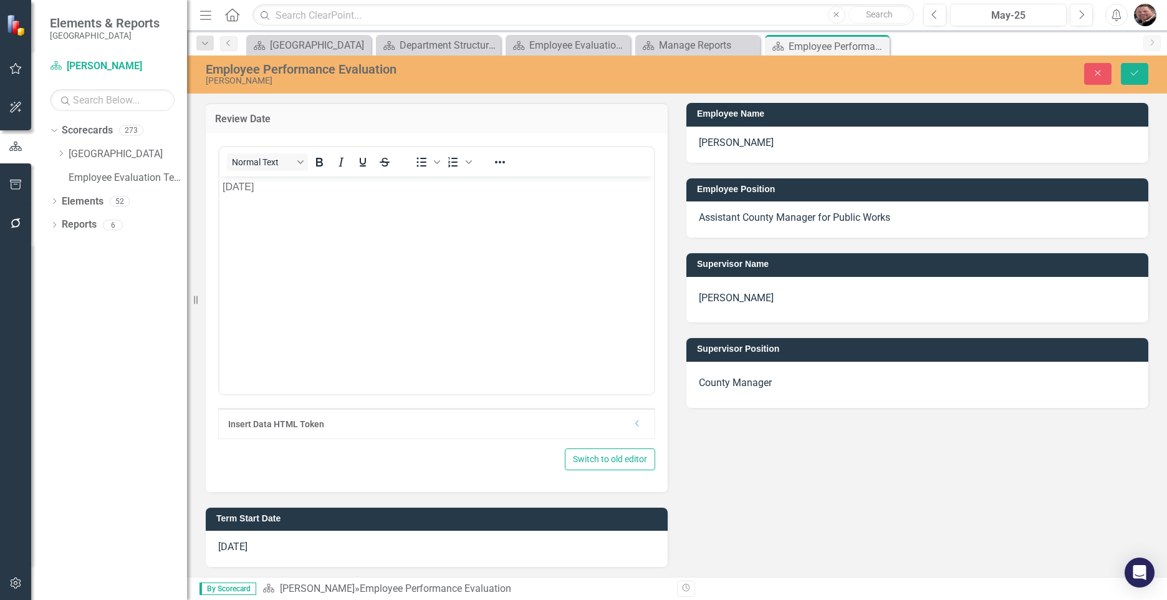
click at [798, 595] on div "Revision History" at bounding box center [1154, 589] width 955 height 16
click at [798, 72] on button "Save" at bounding box center [1134, 74] width 27 height 22
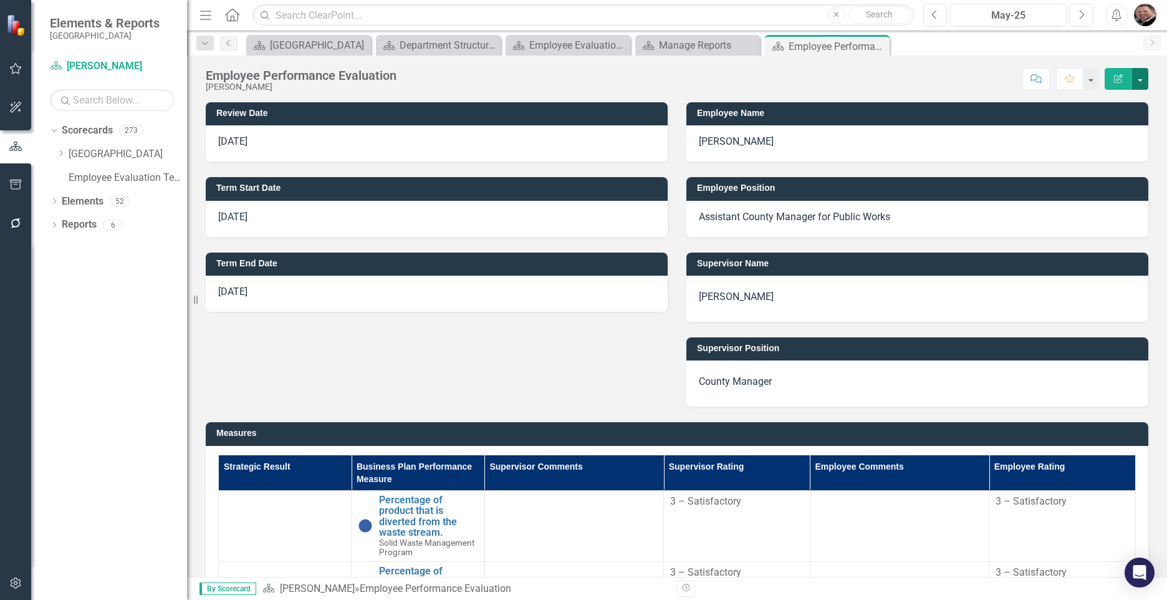
click at [798, 75] on button "button" at bounding box center [1140, 79] width 16 height 22
click at [798, 175] on link "PDF Export to PDF" at bounding box center [1097, 174] width 101 height 23
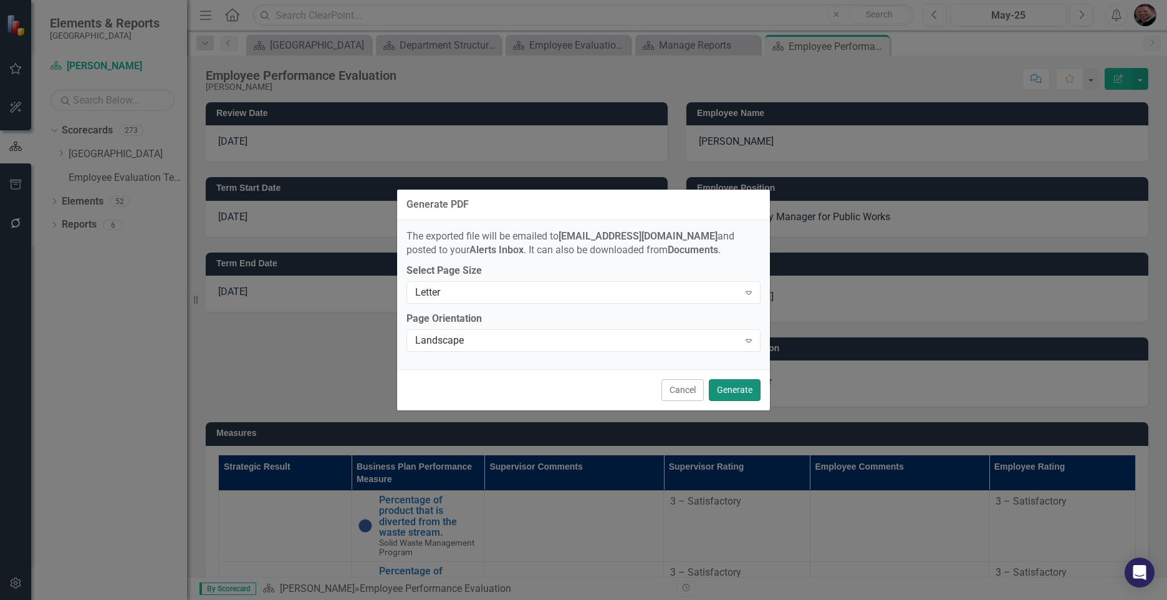
click at [741, 388] on button "Generate" at bounding box center [735, 390] width 52 height 22
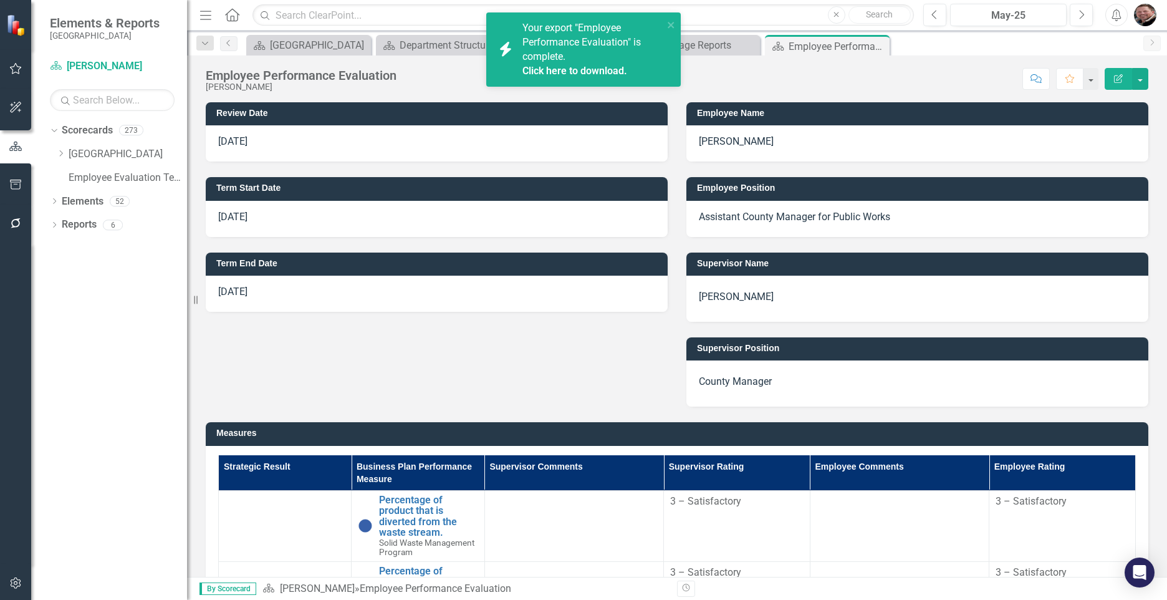
click at [596, 70] on link "Click here to download." at bounding box center [575, 71] width 105 height 12
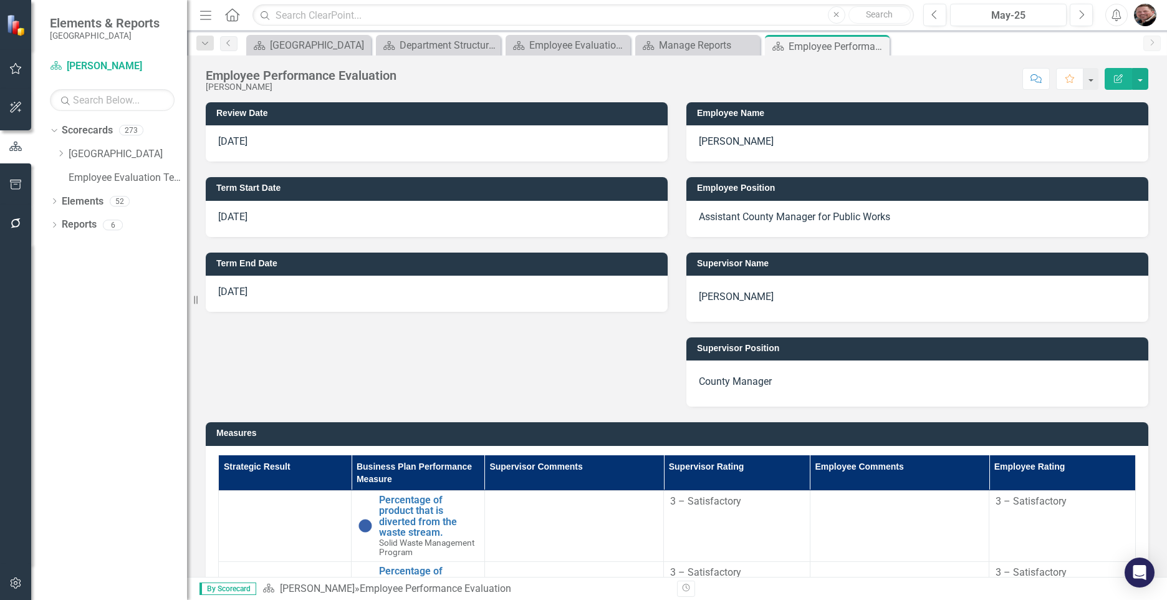
click at [513, 364] on div "Review Date [DATE] Term Start Date [DATE] Term End Date [DATE] Employee Name [P…" at bounding box center [676, 247] width 961 height 320
